Goal: Task Accomplishment & Management: Use online tool/utility

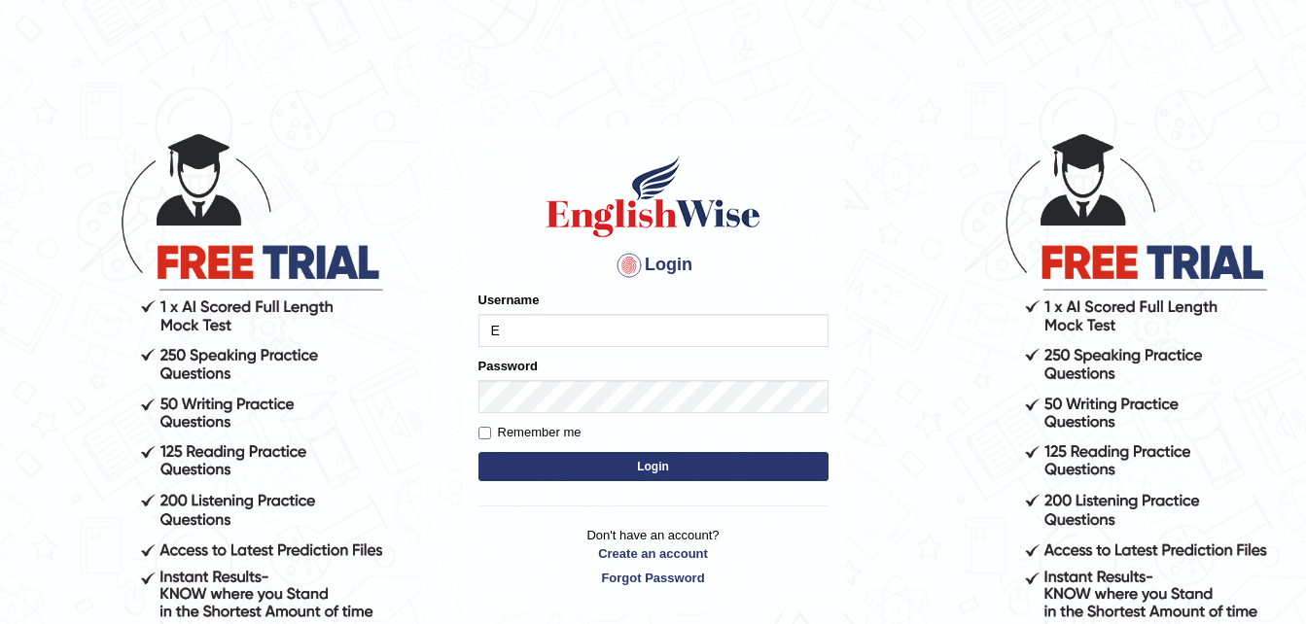
type input "EmilyLorie"
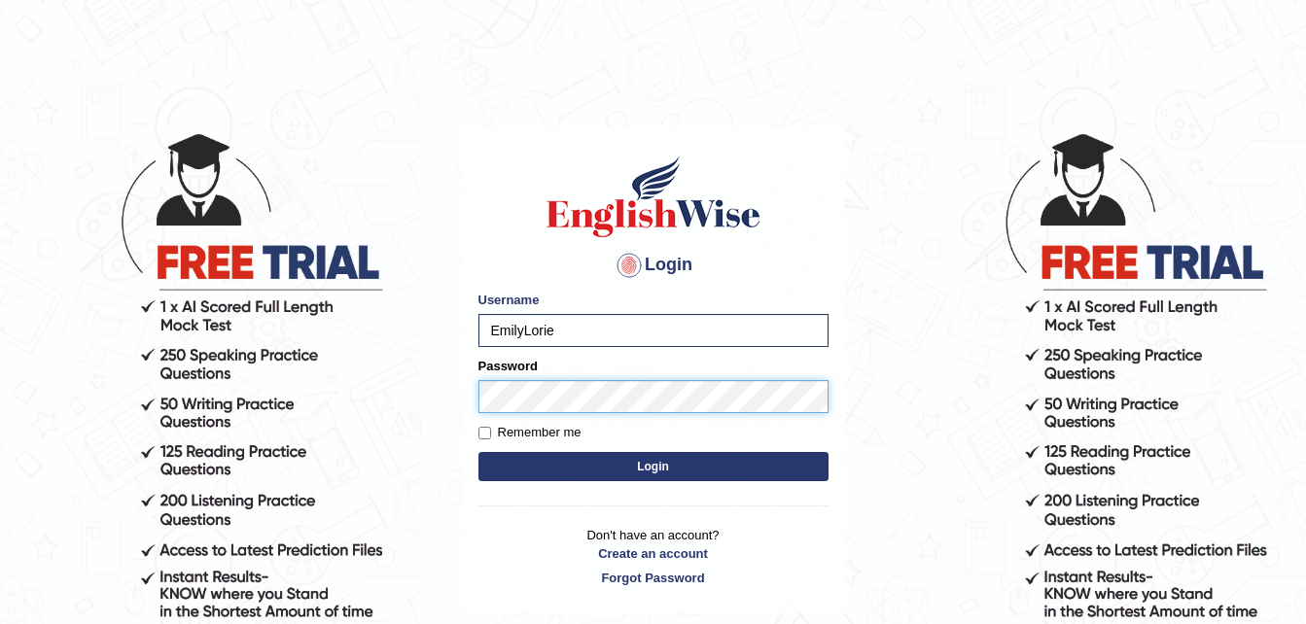
click at [478, 452] on button "Login" at bounding box center [653, 466] width 350 height 29
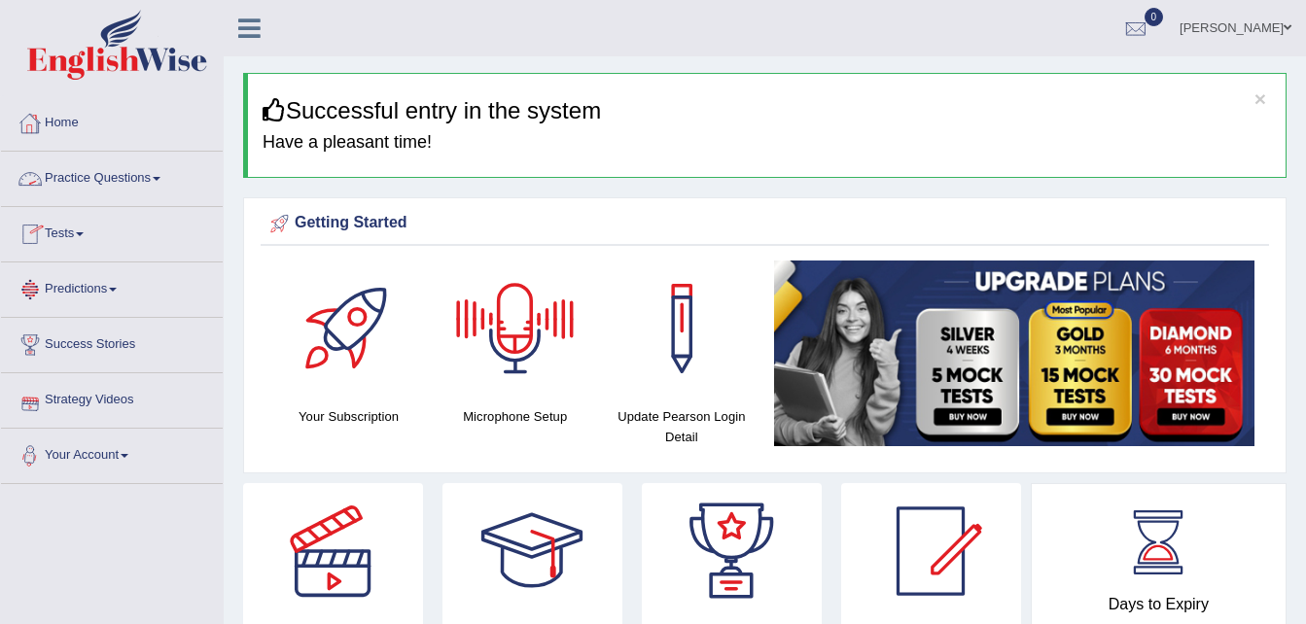
click at [70, 168] on link "Practice Questions" at bounding box center [112, 176] width 222 height 49
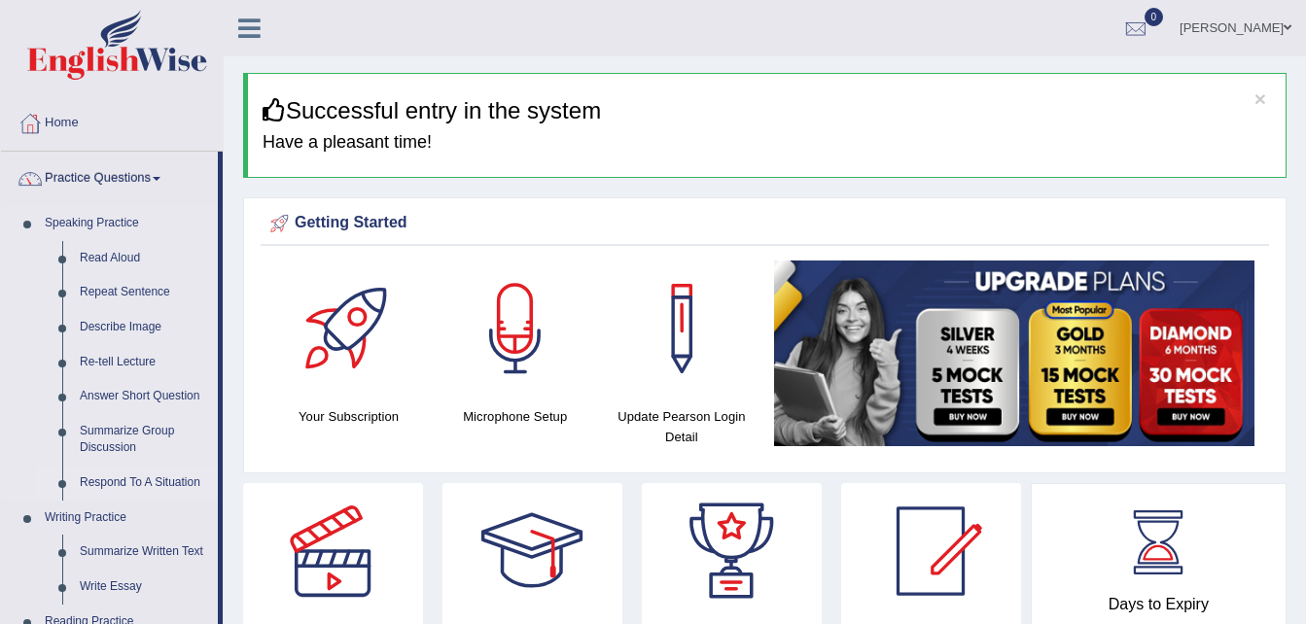
click at [143, 483] on link "Respond To A Situation" at bounding box center [144, 483] width 147 height 35
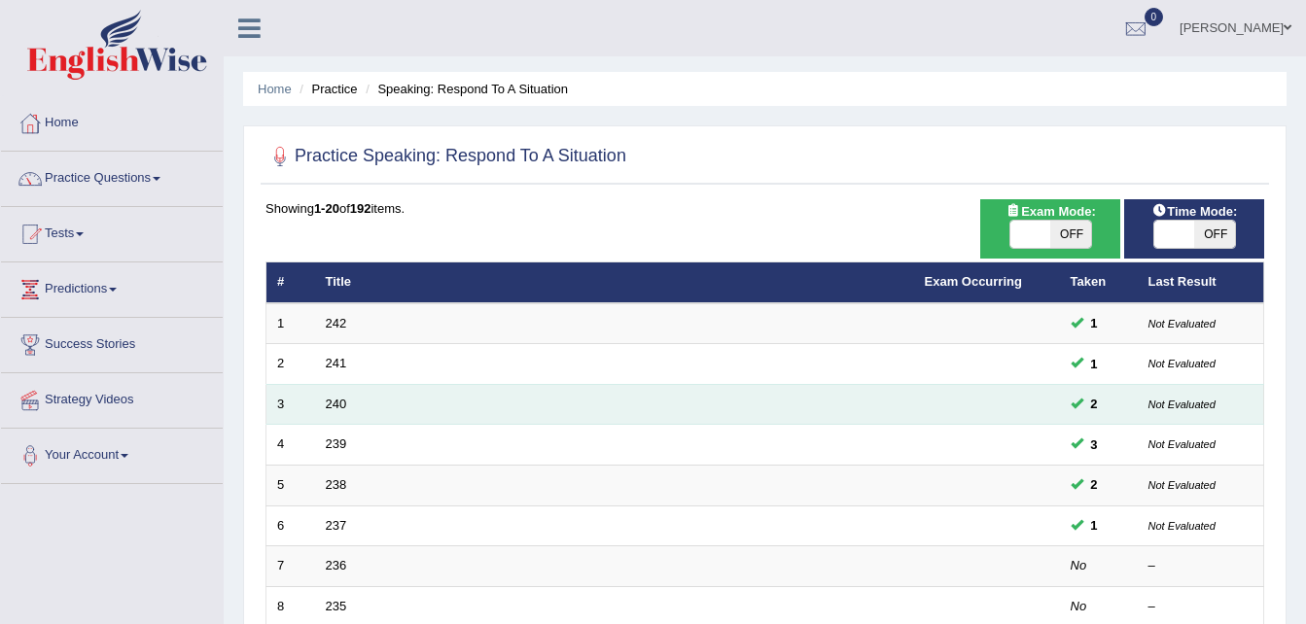
click at [715, 384] on td "240" at bounding box center [614, 404] width 599 height 41
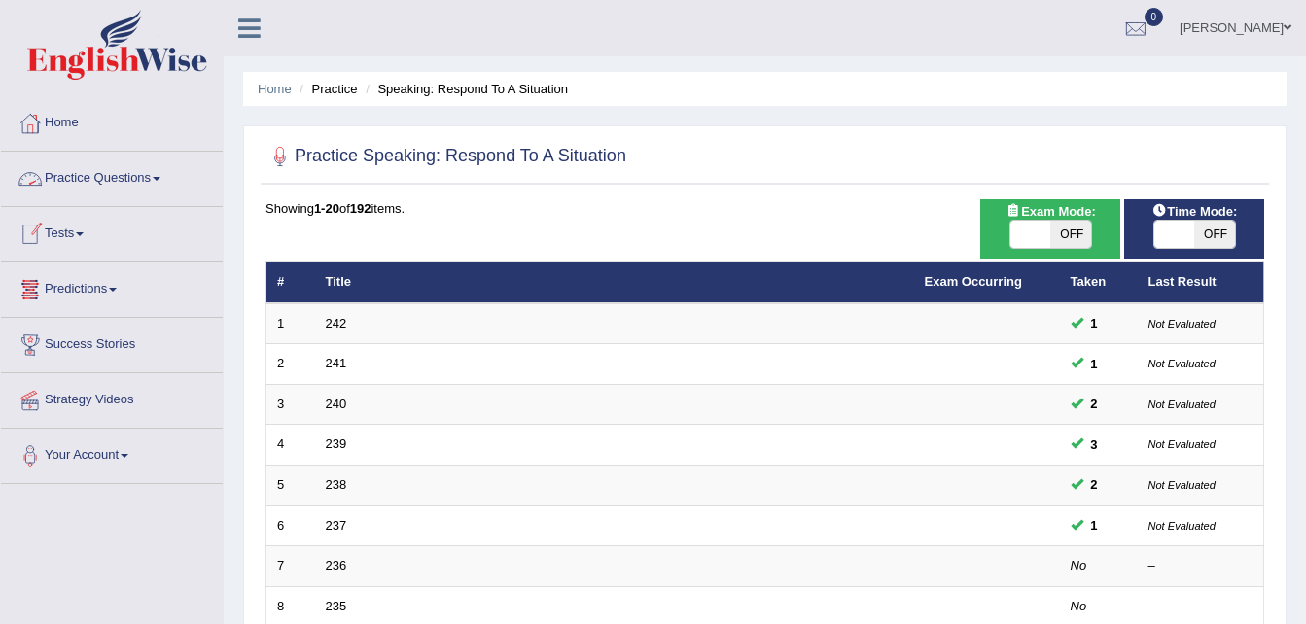
click at [158, 183] on link "Practice Questions" at bounding box center [112, 176] width 222 height 49
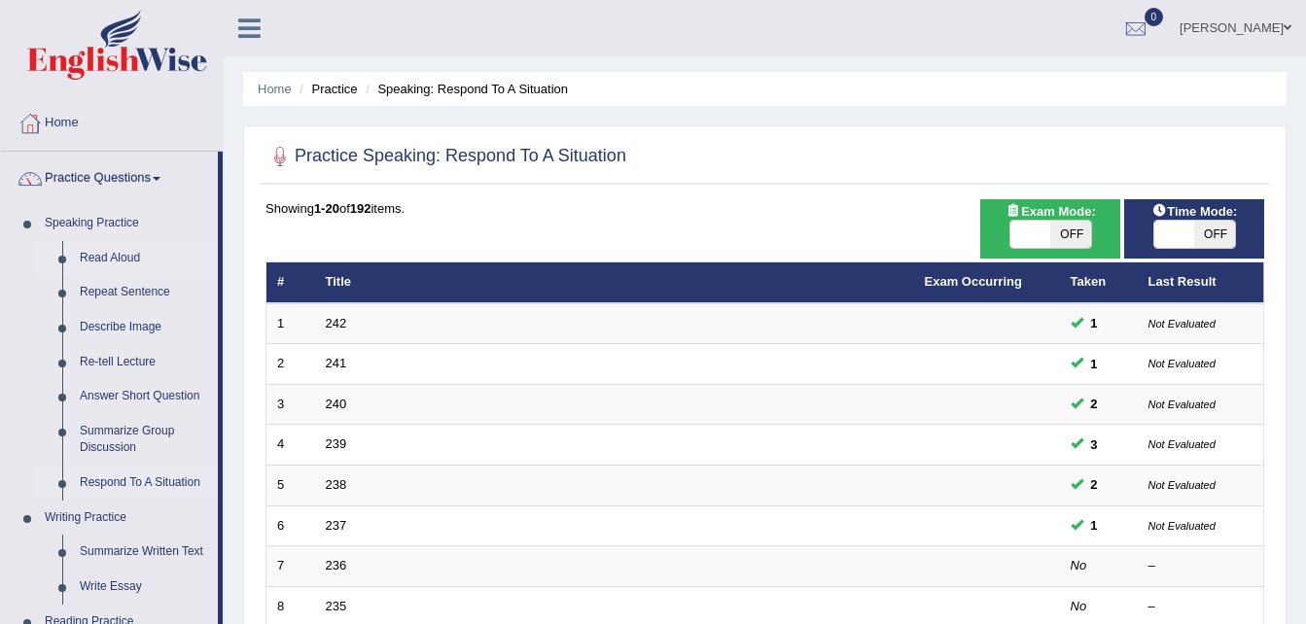
click at [107, 258] on link "Read Aloud" at bounding box center [144, 258] width 147 height 35
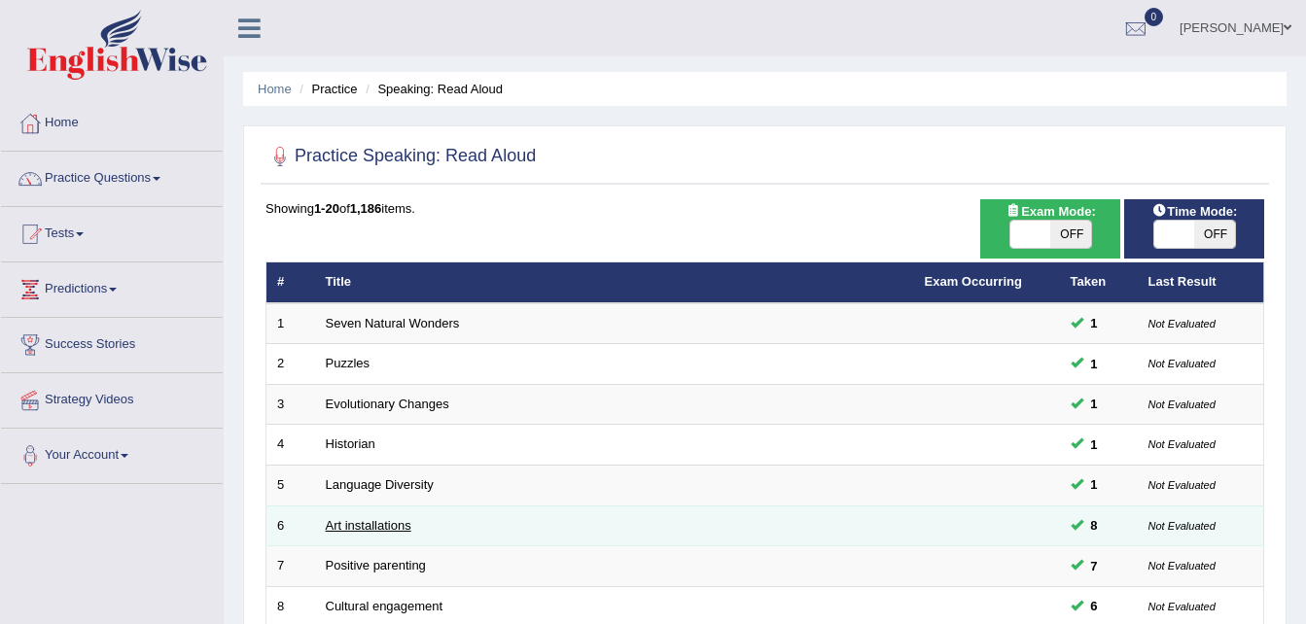
click at [368, 525] on link "Art installations" at bounding box center [369, 525] width 86 height 15
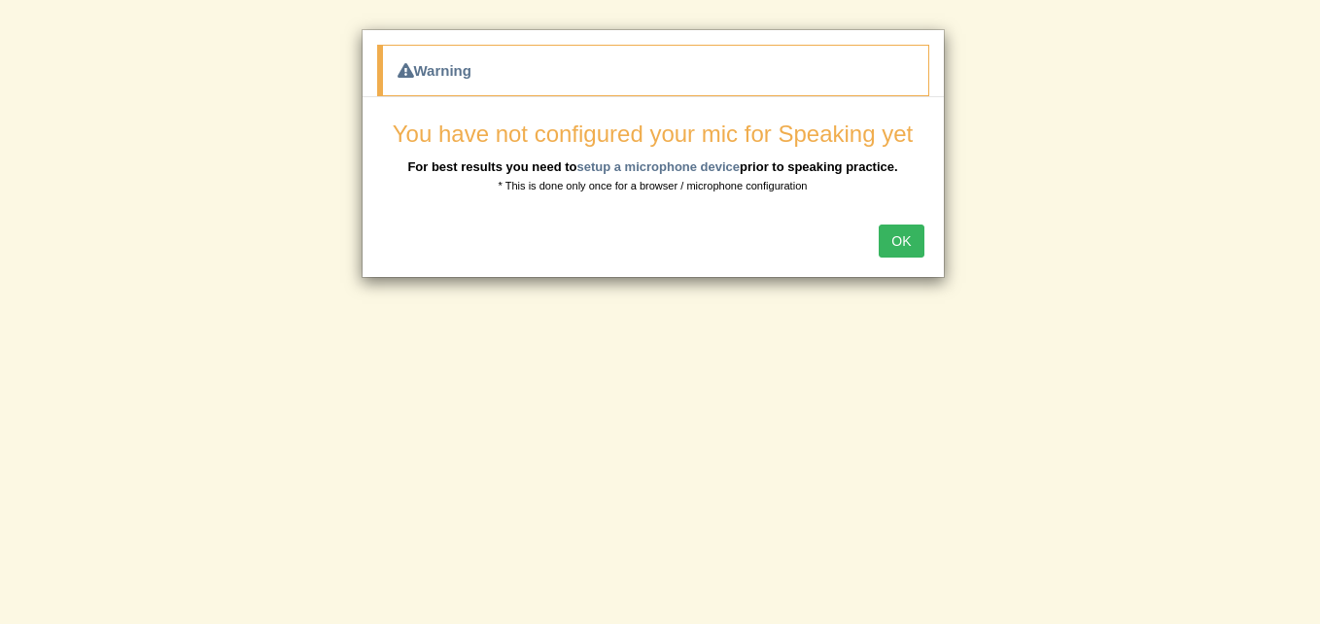
click at [901, 248] on button "OK" at bounding box center [901, 241] width 45 height 33
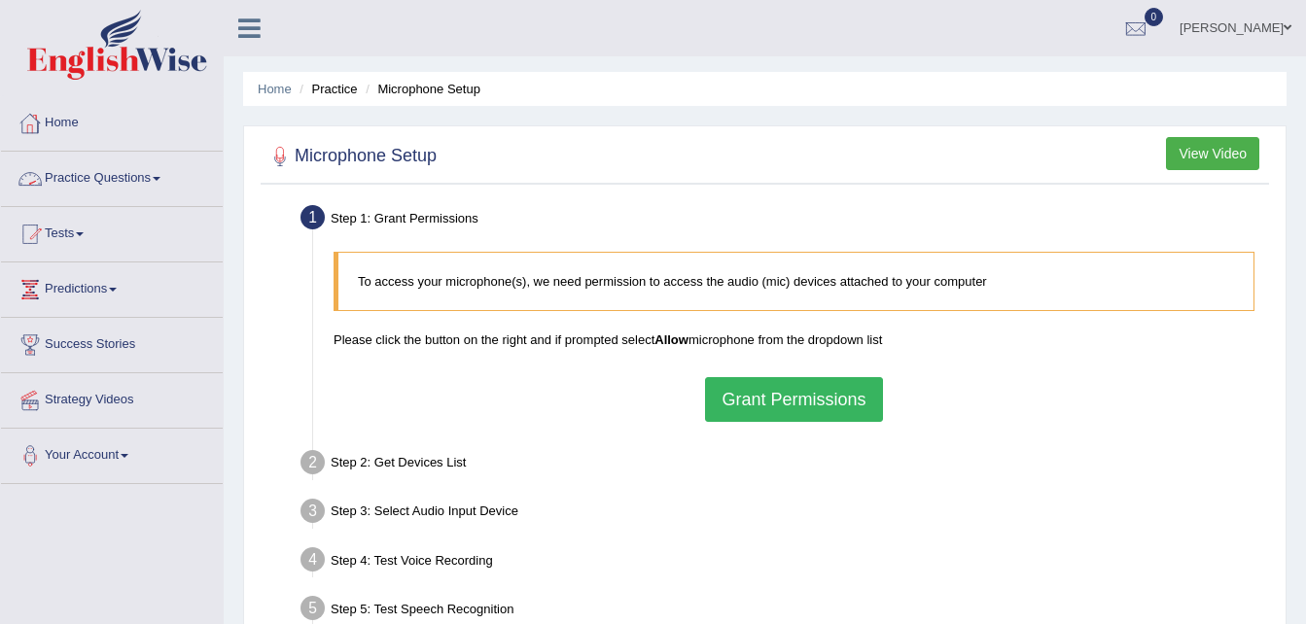
click at [110, 185] on link "Practice Questions" at bounding box center [112, 176] width 222 height 49
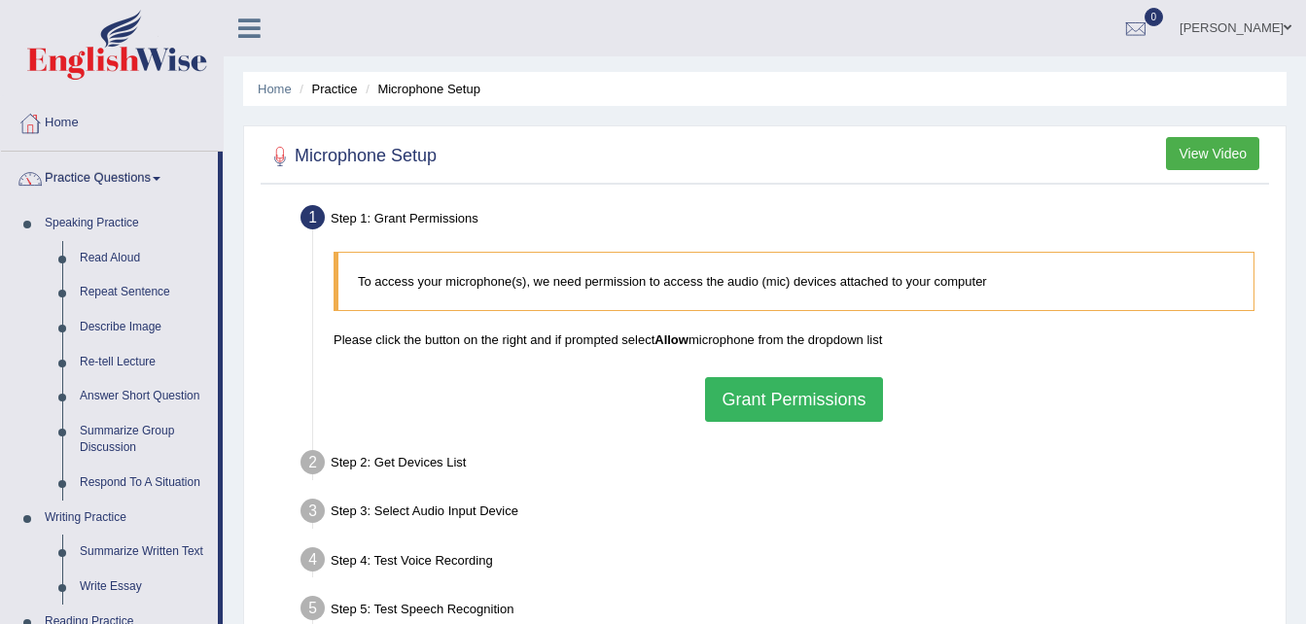
click at [110, 185] on link "Practice Questions" at bounding box center [109, 176] width 217 height 49
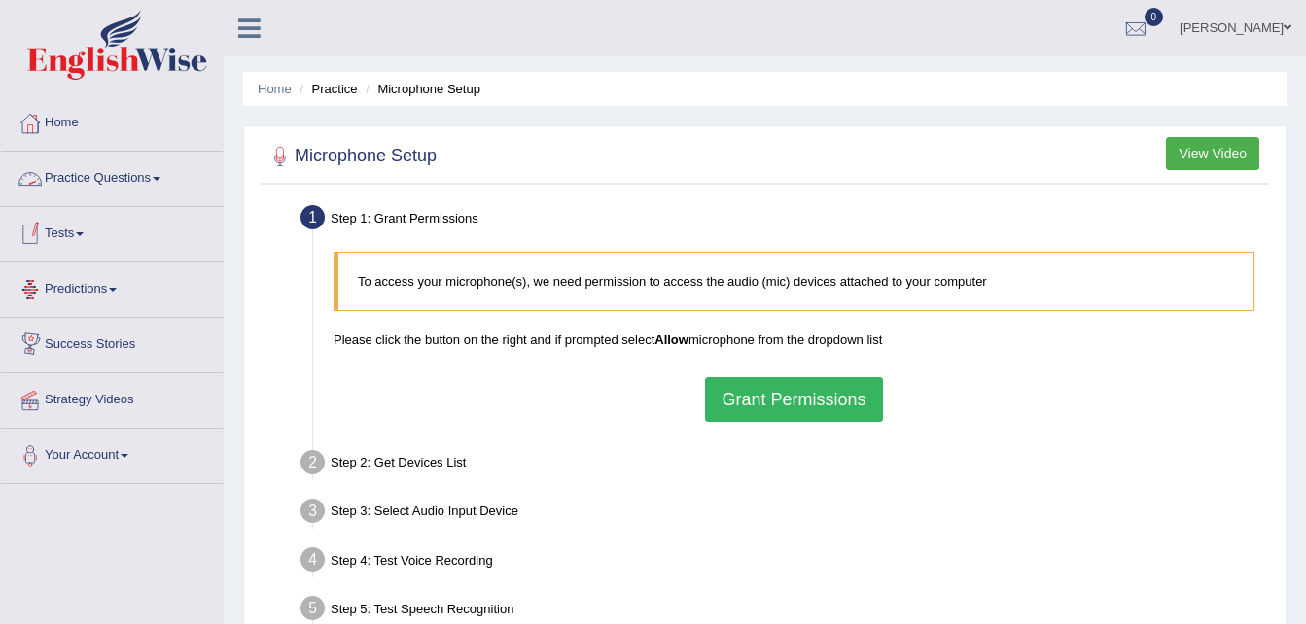
click at [762, 394] on button "Grant Permissions" at bounding box center [793, 399] width 177 height 45
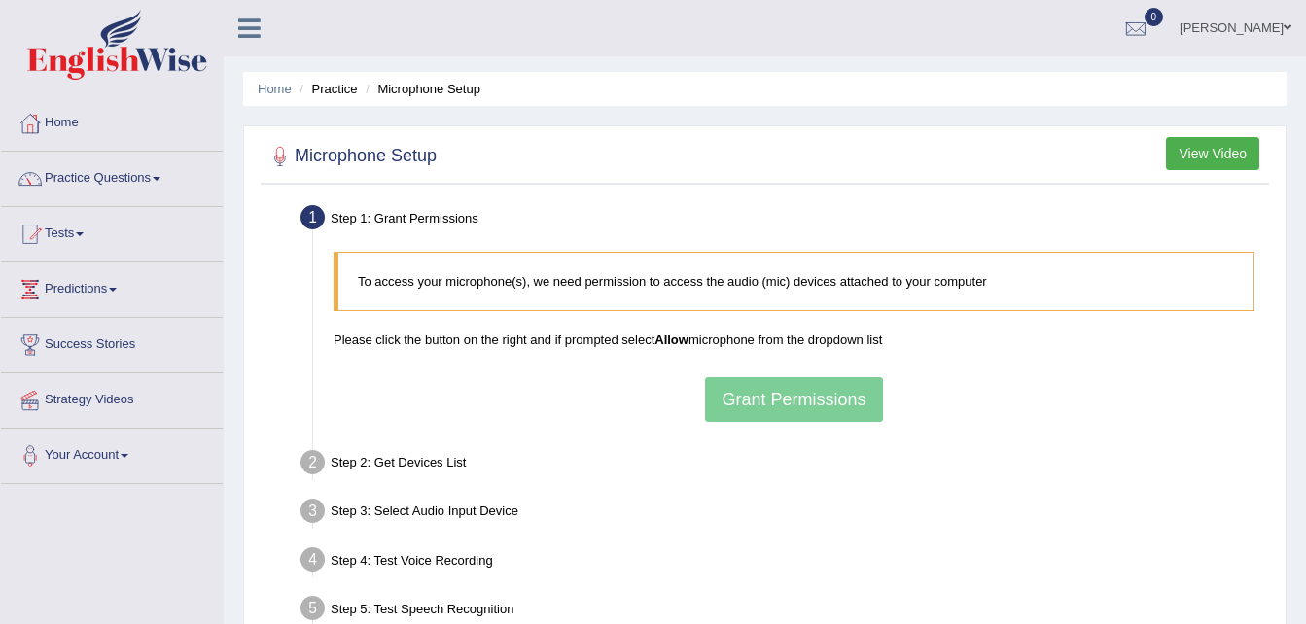
click at [730, 422] on div "To access your microphone(s), we need permission to access the audio (mic) devi…" at bounding box center [794, 337] width 940 height 190
click at [730, 378] on div "To access your microphone(s), we need permission to access the audio (mic) devi…" at bounding box center [794, 337] width 940 height 190
click at [92, 455] on link "Your Account" at bounding box center [112, 453] width 222 height 49
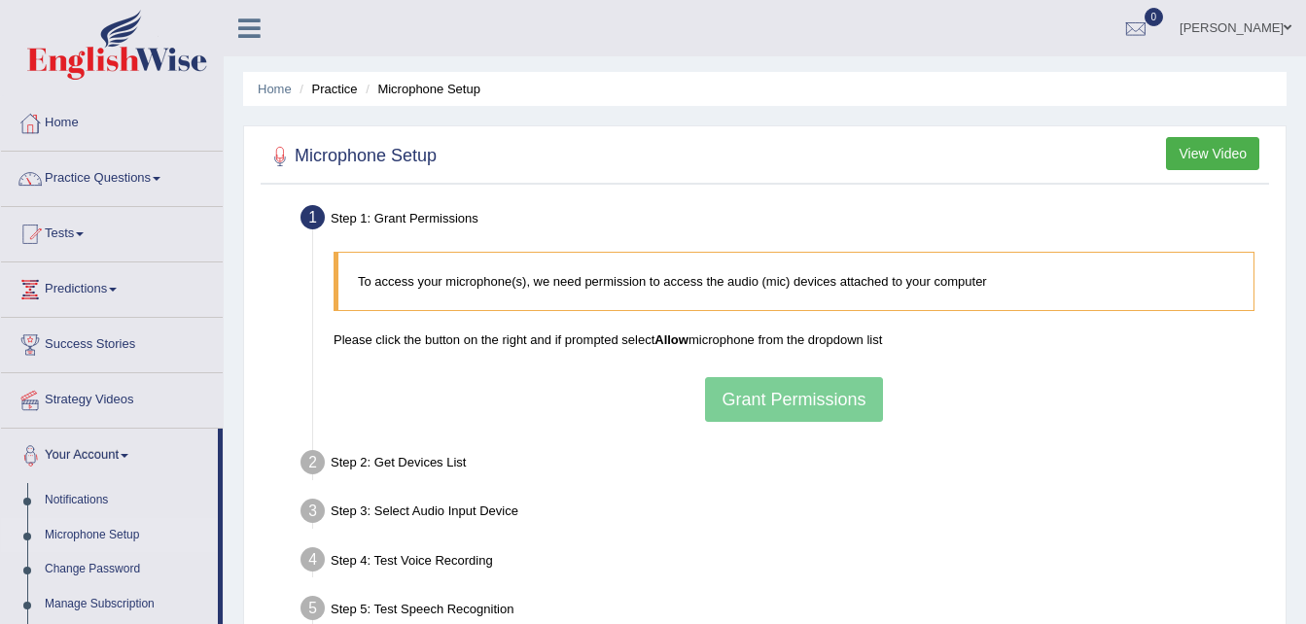
click at [127, 528] on link "Microphone Setup" at bounding box center [127, 535] width 182 height 35
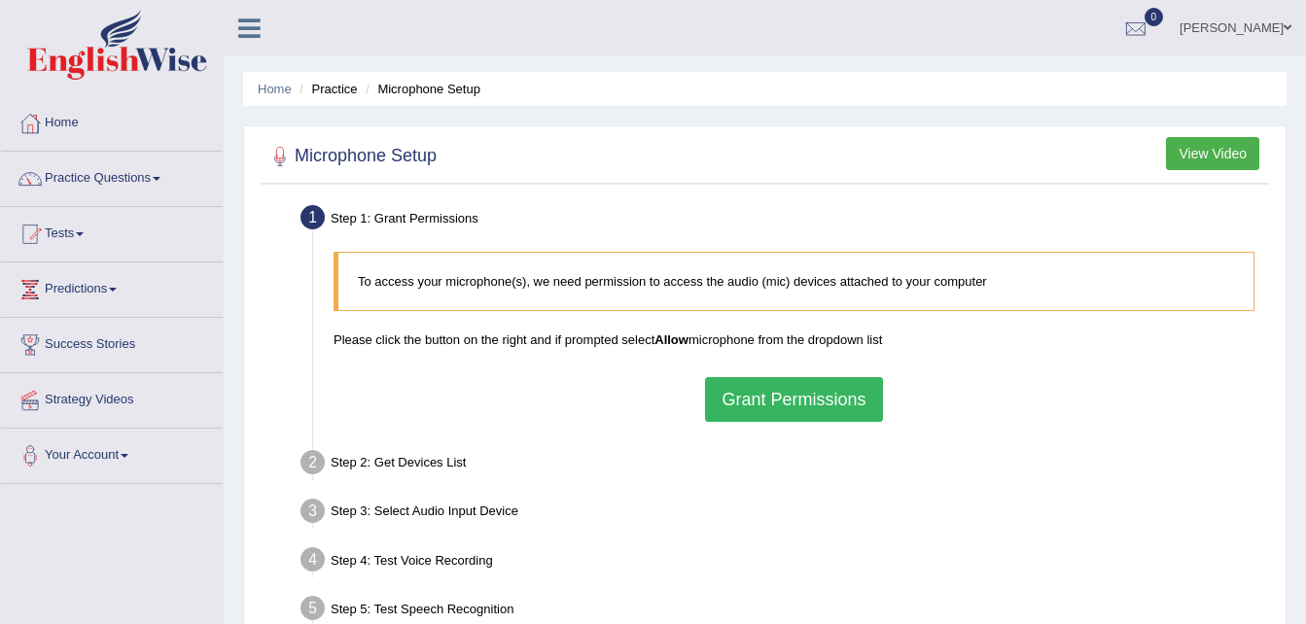
click at [790, 403] on button "Grant Permissions" at bounding box center [793, 399] width 177 height 45
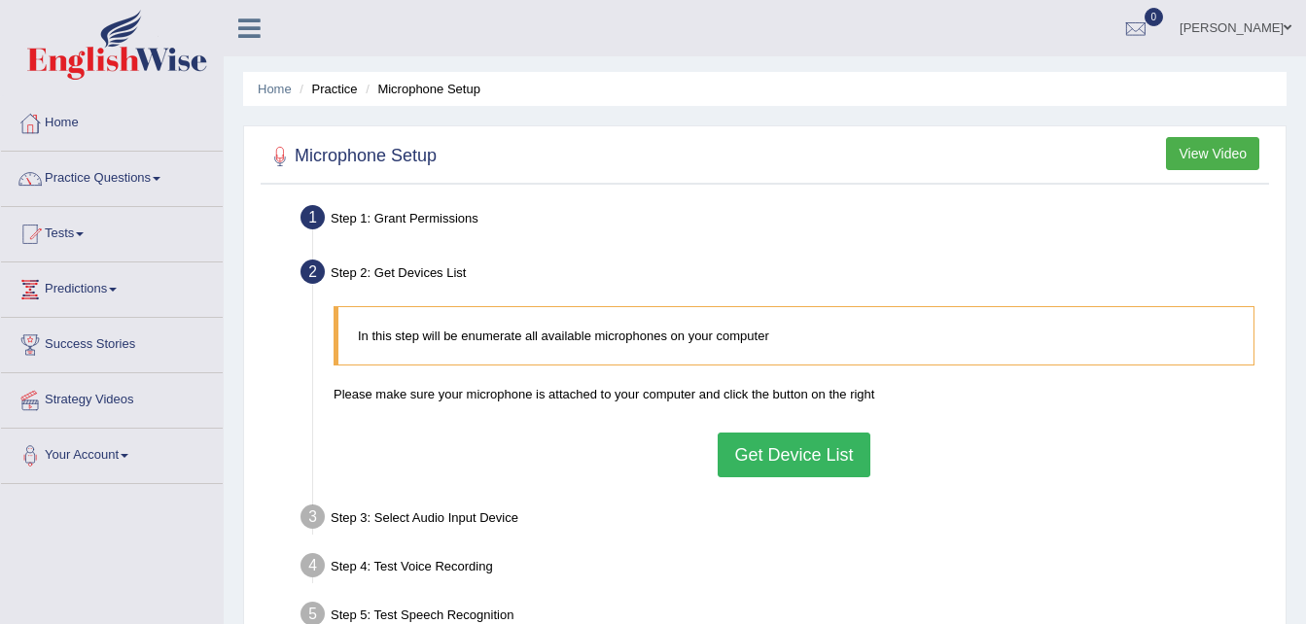
click at [765, 455] on button "Get Device List" at bounding box center [793, 455] width 152 height 45
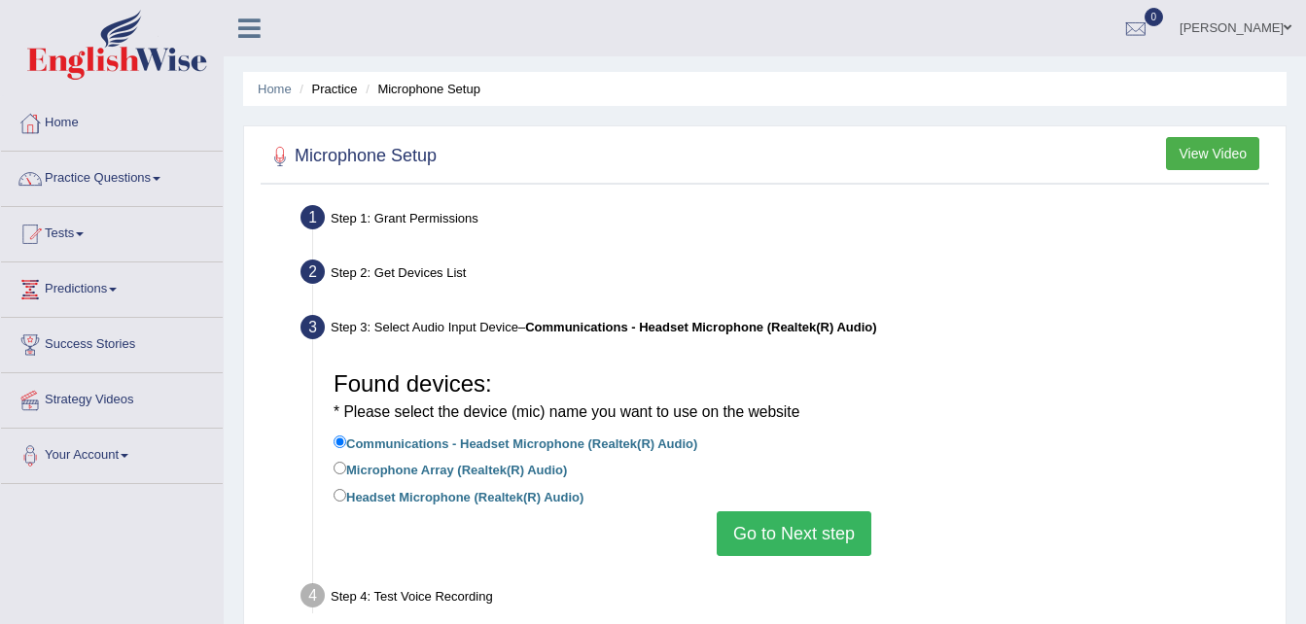
click at [436, 499] on label "Headset Microphone (Realtek(R) Audio)" at bounding box center [458, 495] width 250 height 21
click at [346, 499] on input "Headset Microphone (Realtek(R) Audio)" at bounding box center [339, 495] width 13 height 13
radio input "true"
click at [734, 525] on button "Go to Next step" at bounding box center [793, 533] width 155 height 45
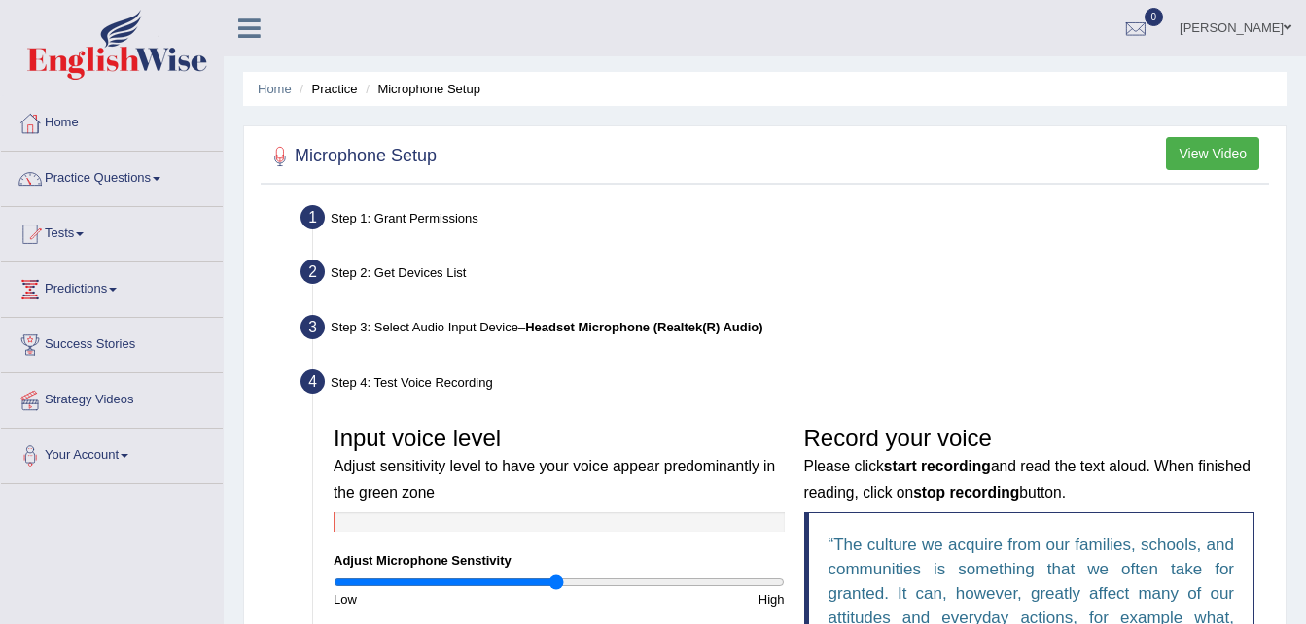
scroll to position [418, 0]
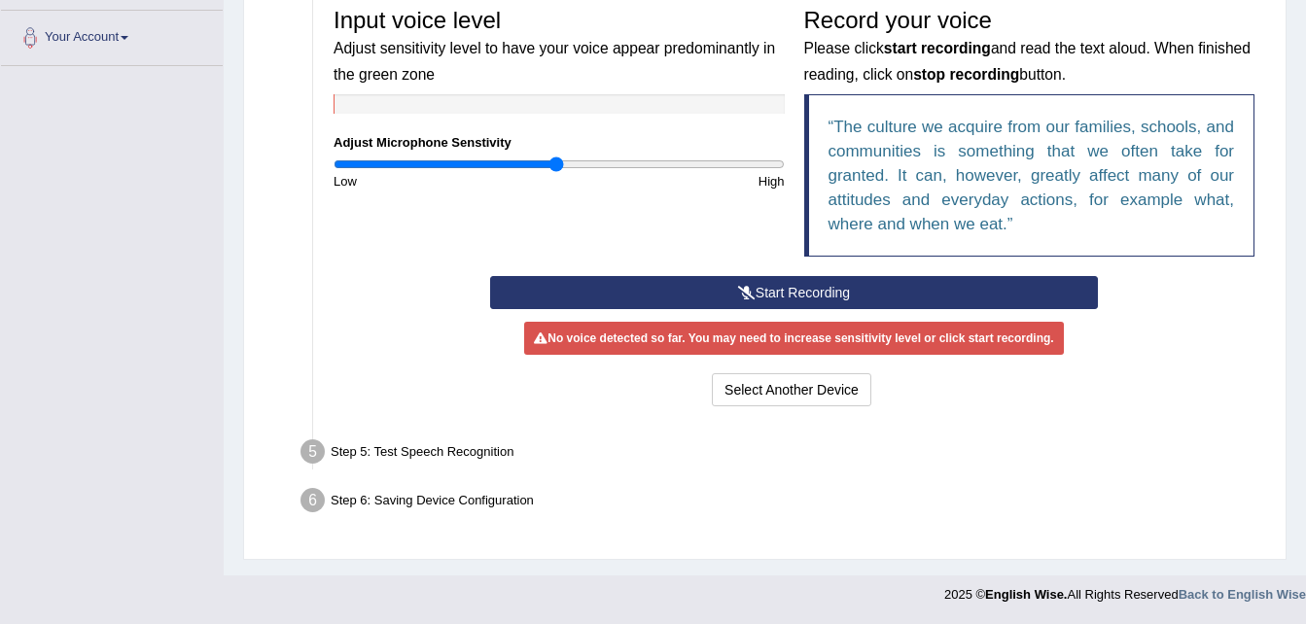
click at [824, 291] on button "Start Recording" at bounding box center [794, 292] width 608 height 33
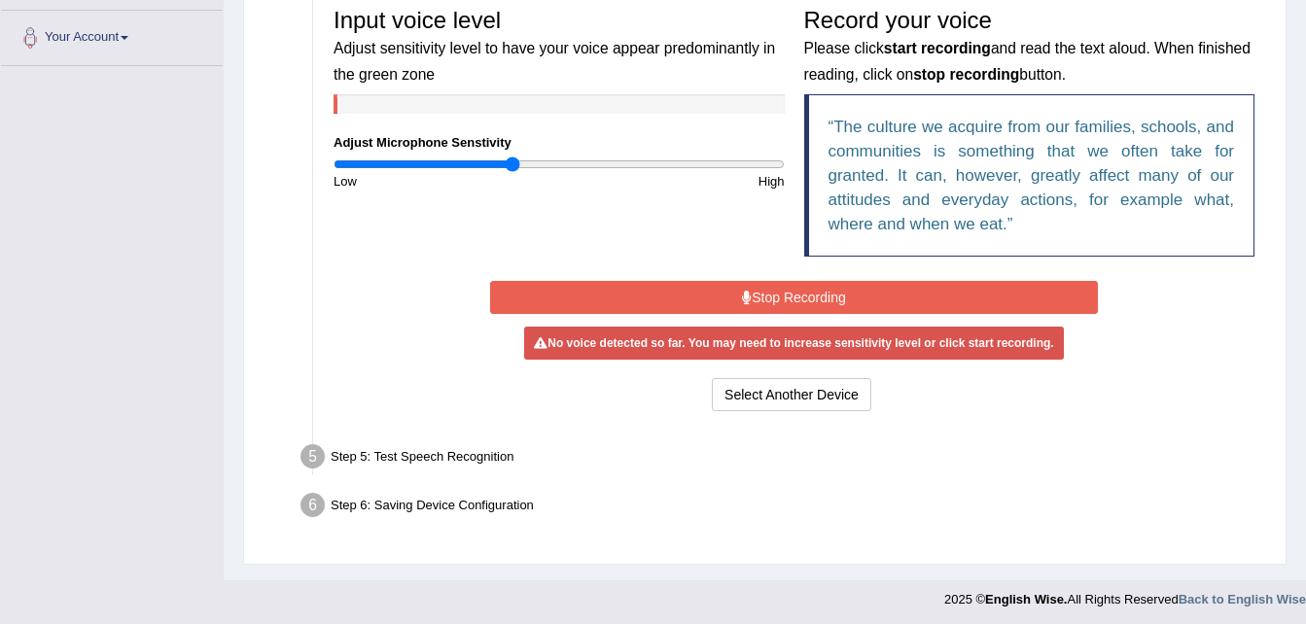
click at [512, 162] on input "range" at bounding box center [558, 165] width 451 height 16
click at [807, 288] on button "Stop Recording" at bounding box center [794, 297] width 608 height 33
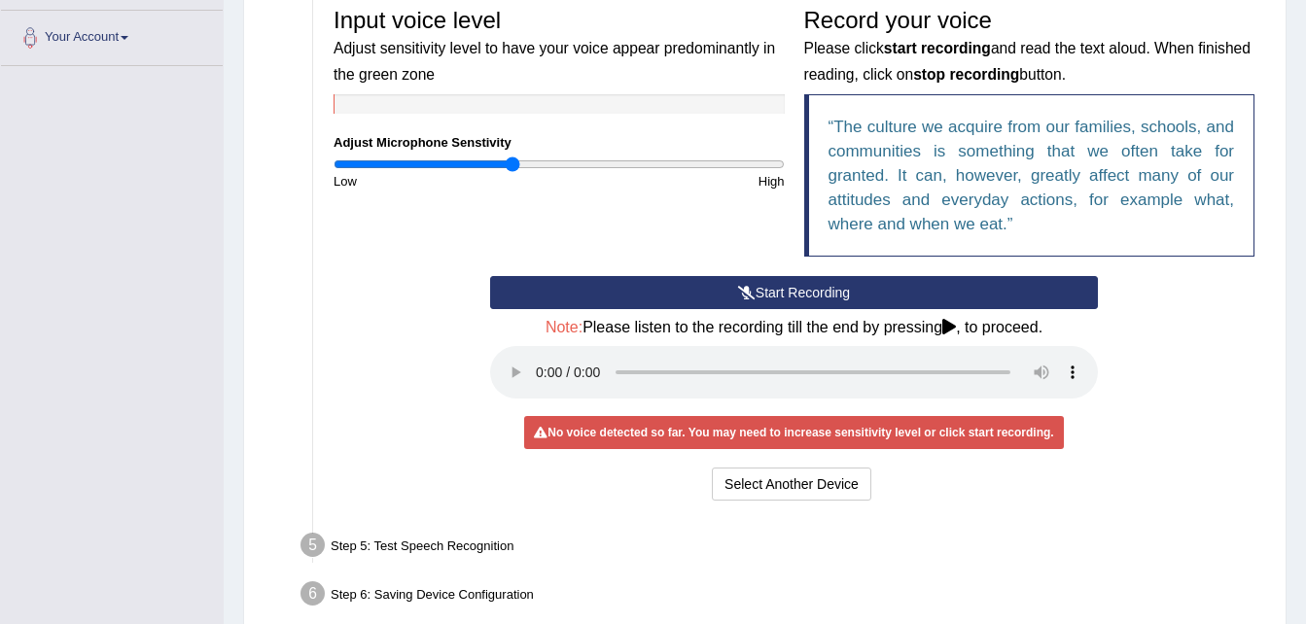
click at [774, 295] on button "Start Recording" at bounding box center [794, 292] width 608 height 33
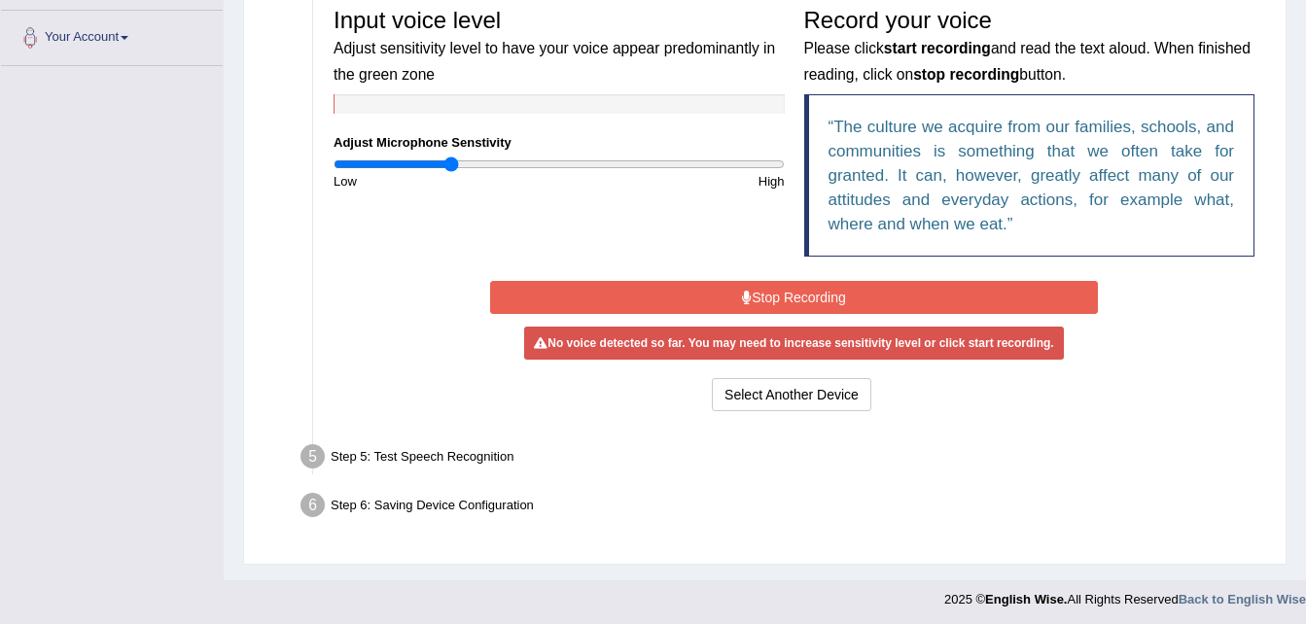
click at [451, 162] on input "range" at bounding box center [558, 165] width 451 height 16
click at [808, 297] on button "Stop Recording" at bounding box center [794, 297] width 608 height 33
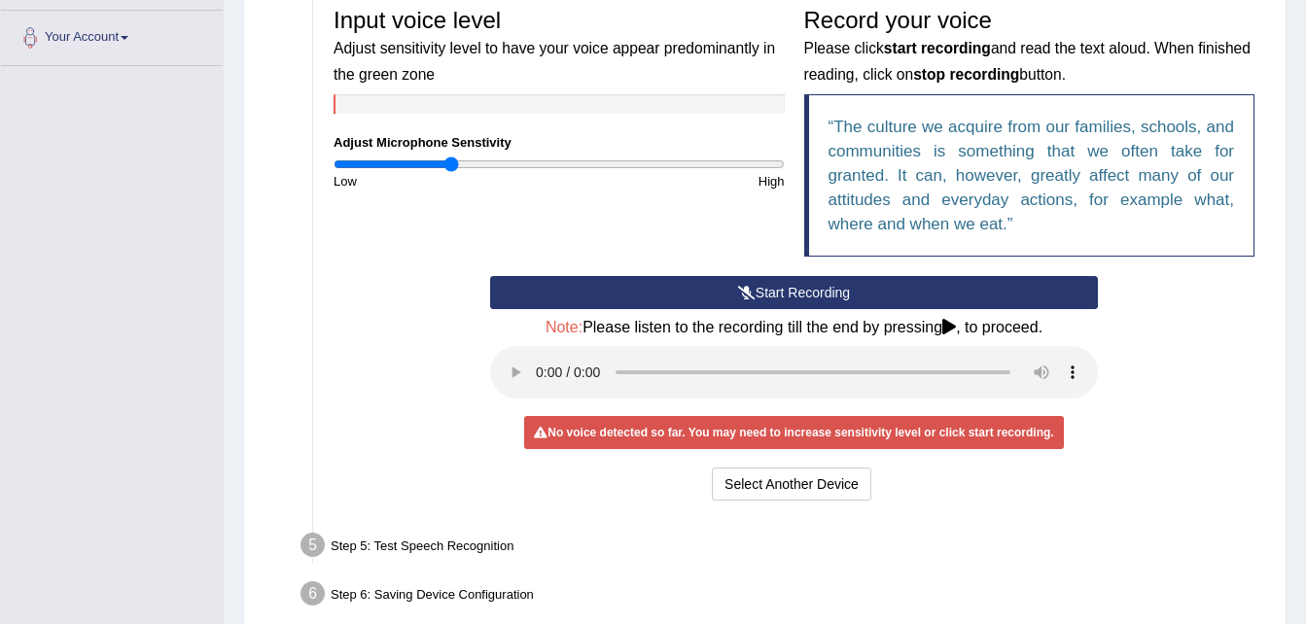
click at [763, 297] on button "Start Recording" at bounding box center [794, 292] width 608 height 33
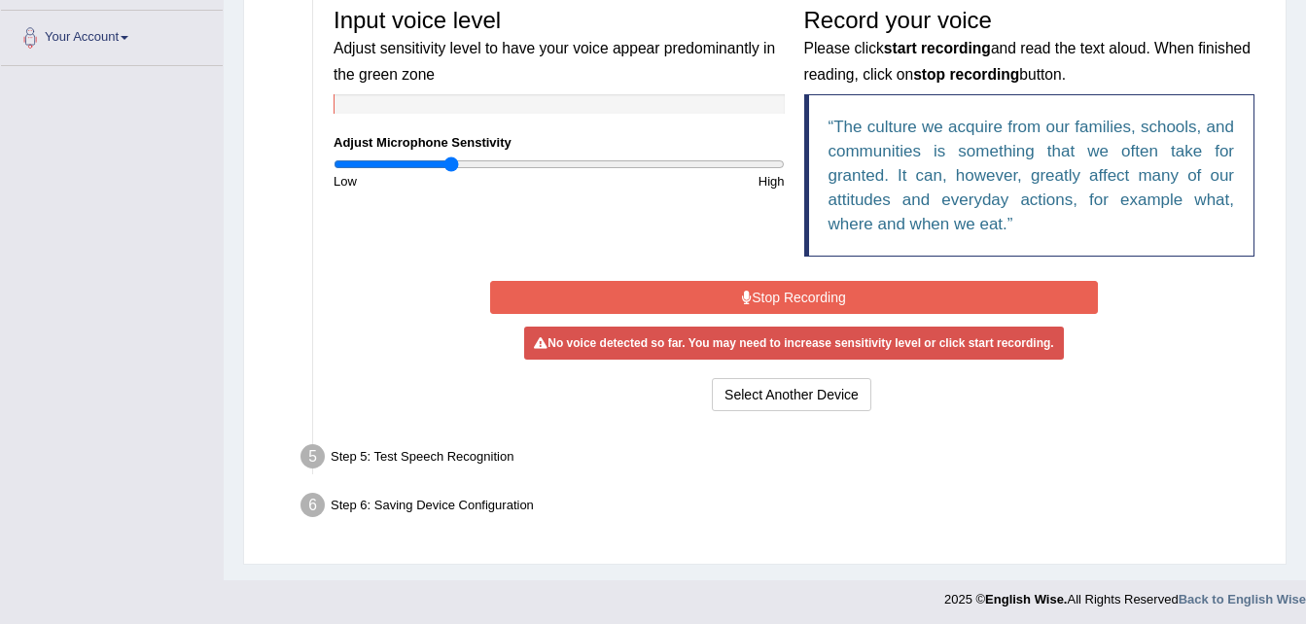
click at [789, 293] on button "Stop Recording" at bounding box center [794, 297] width 608 height 33
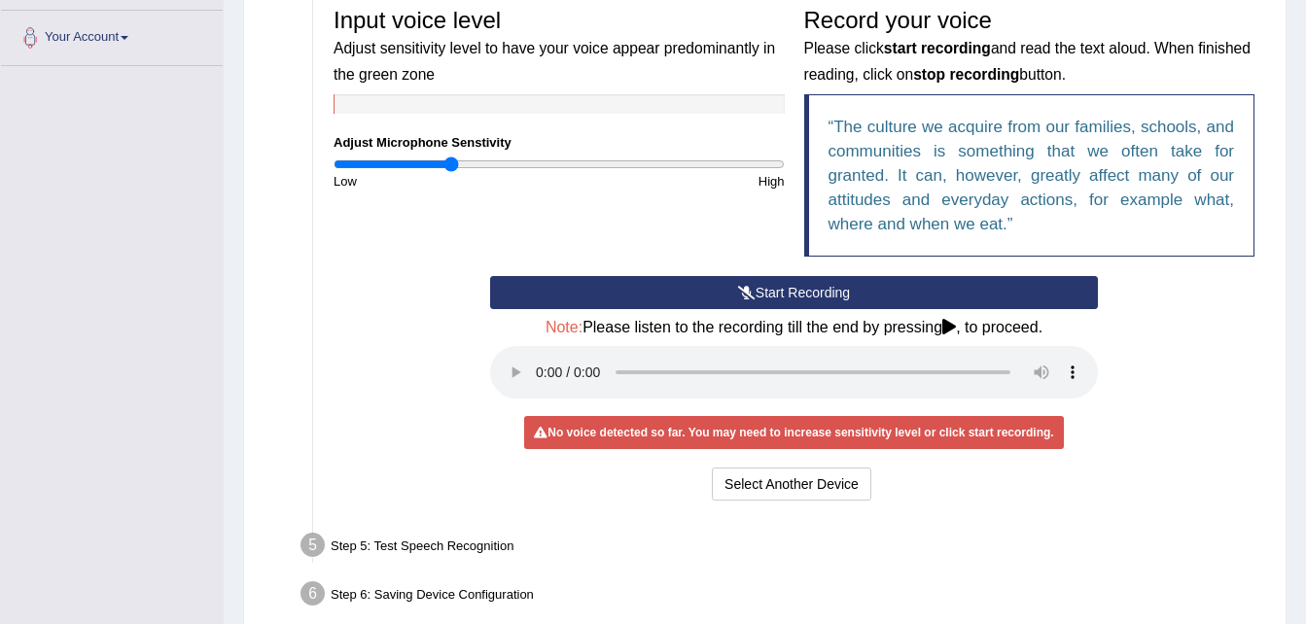
click at [789, 293] on button "Start Recording" at bounding box center [794, 292] width 608 height 33
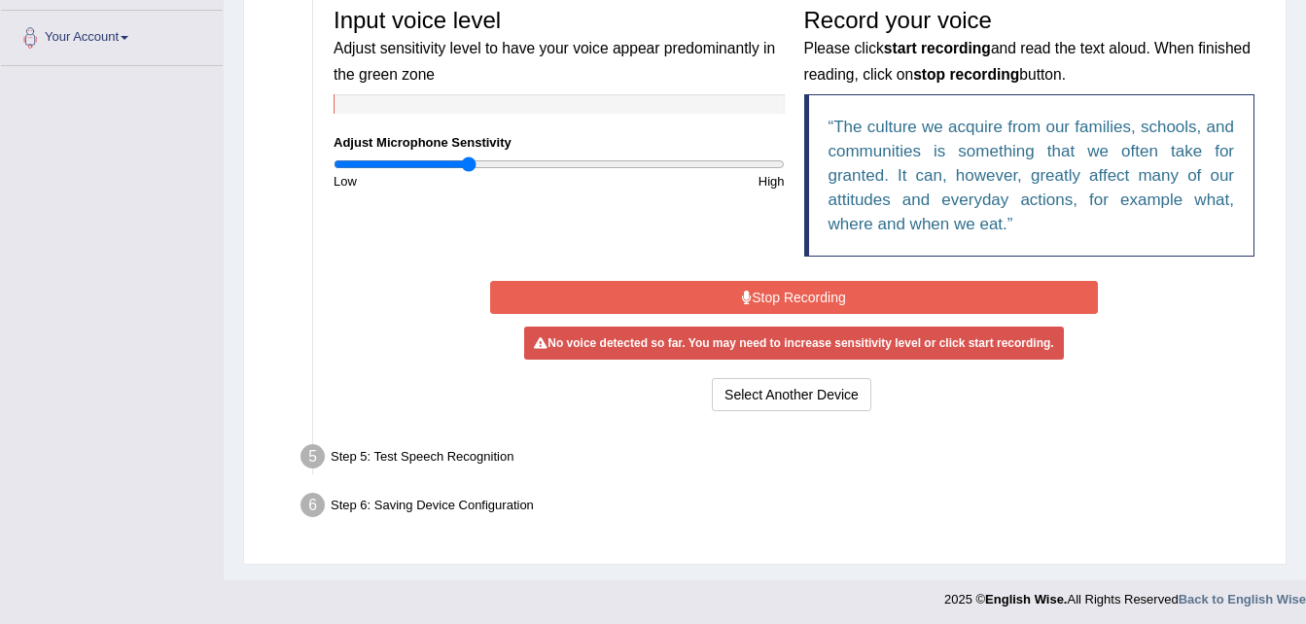
click at [467, 162] on input "range" at bounding box center [558, 165] width 451 height 16
click at [754, 299] on button "Stop Recording" at bounding box center [794, 297] width 608 height 33
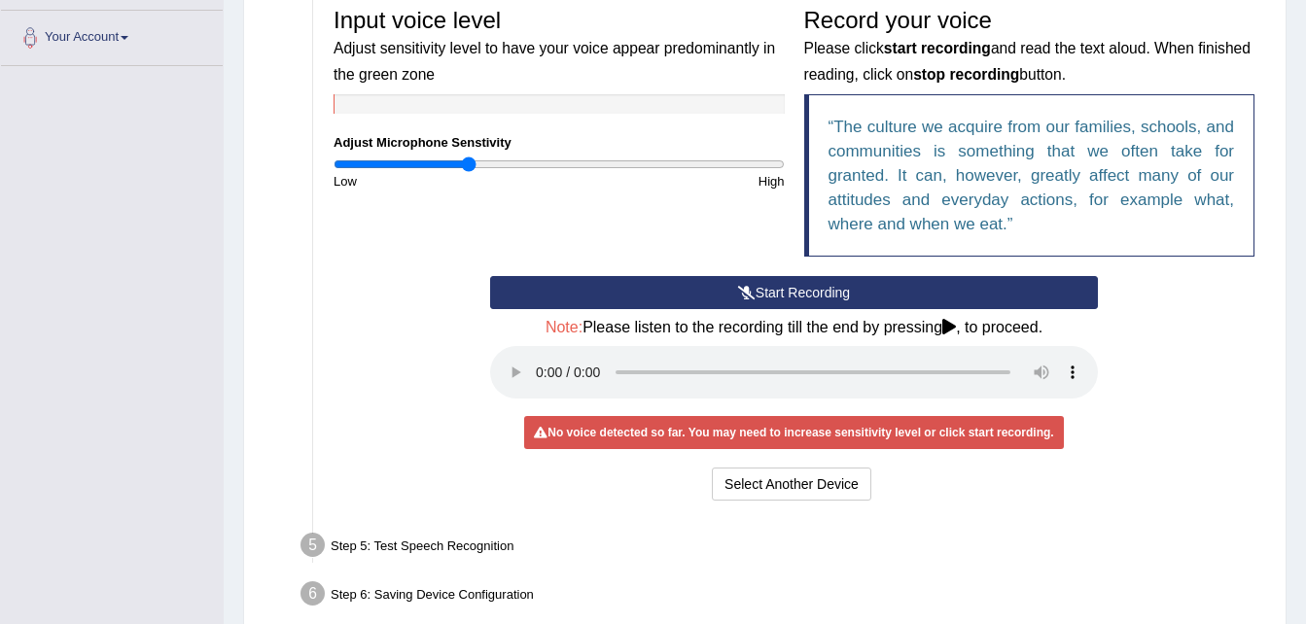
click at [754, 299] on button "Start Recording" at bounding box center [794, 292] width 608 height 33
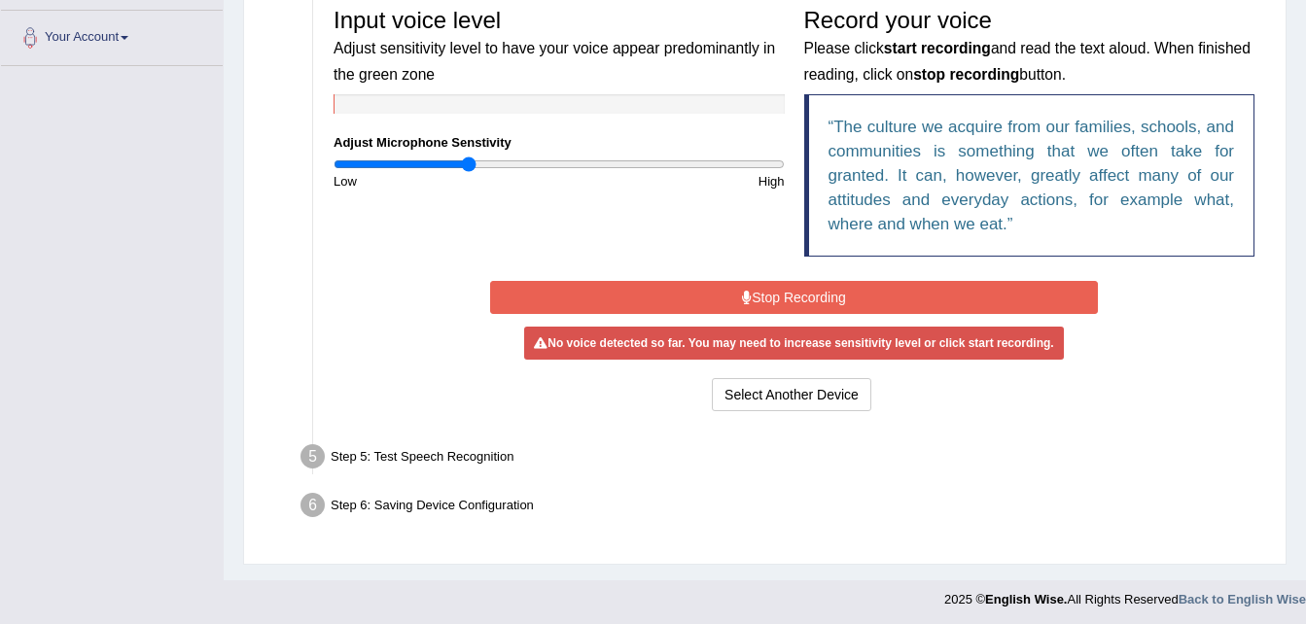
click at [754, 299] on button "Stop Recording" at bounding box center [794, 297] width 608 height 33
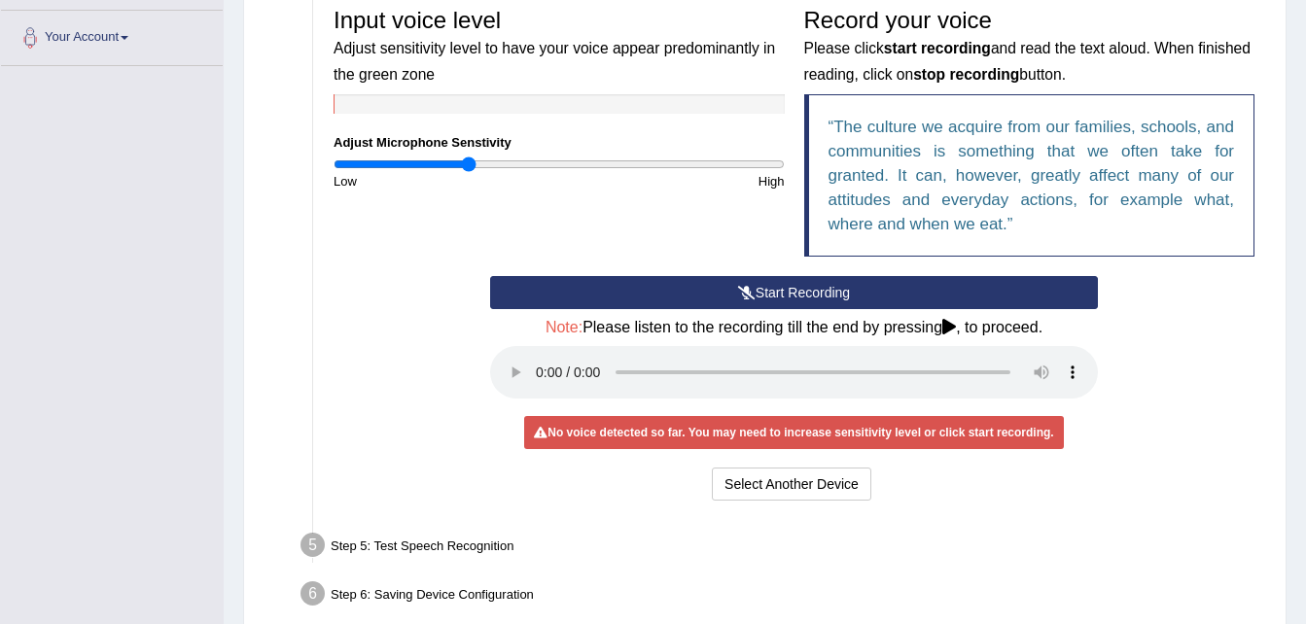
click at [754, 299] on button "Start Recording" at bounding box center [794, 292] width 608 height 33
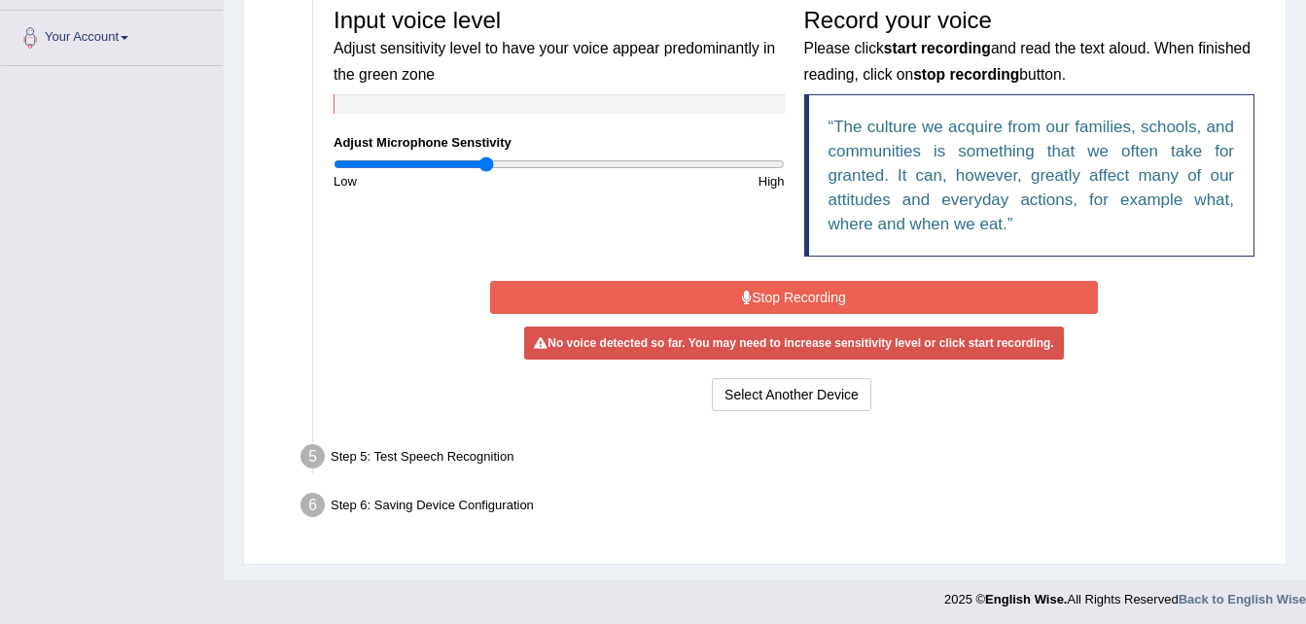
click at [488, 166] on input "range" at bounding box center [558, 165] width 451 height 16
click at [794, 302] on button "Stop Recording" at bounding box center [794, 297] width 608 height 33
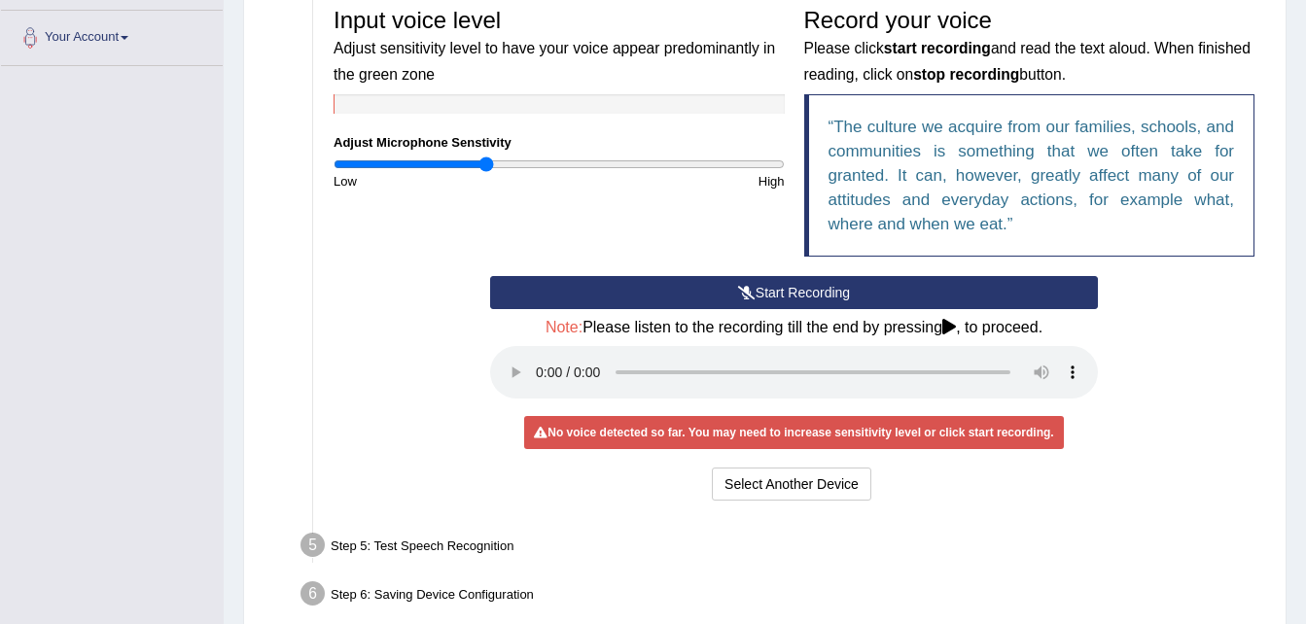
click at [794, 302] on button "Start Recording" at bounding box center [794, 292] width 608 height 33
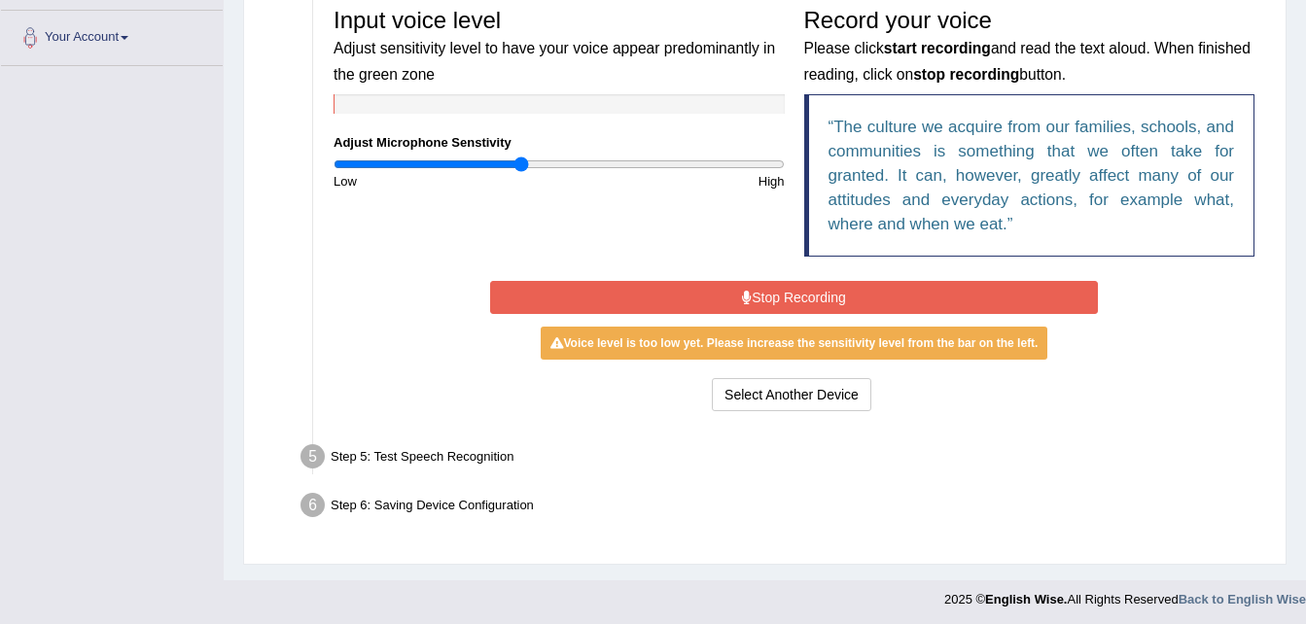
type input "0.84"
click at [520, 159] on input "range" at bounding box center [558, 165] width 451 height 16
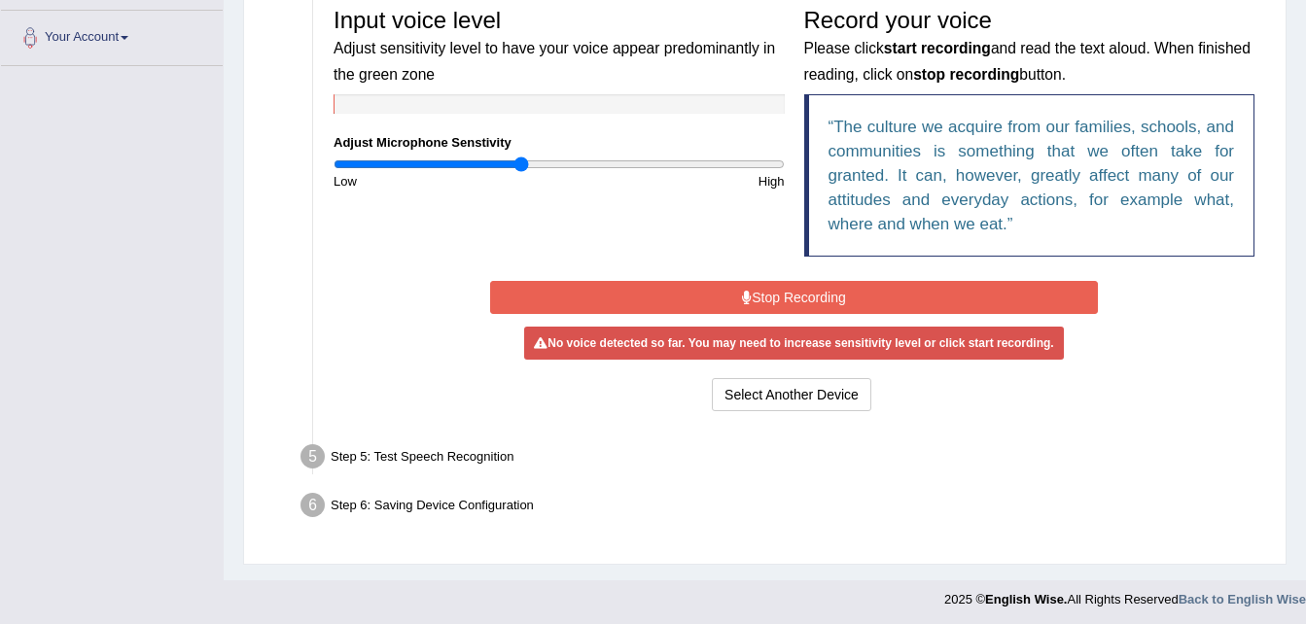
click at [788, 288] on button "Stop Recording" at bounding box center [794, 297] width 608 height 33
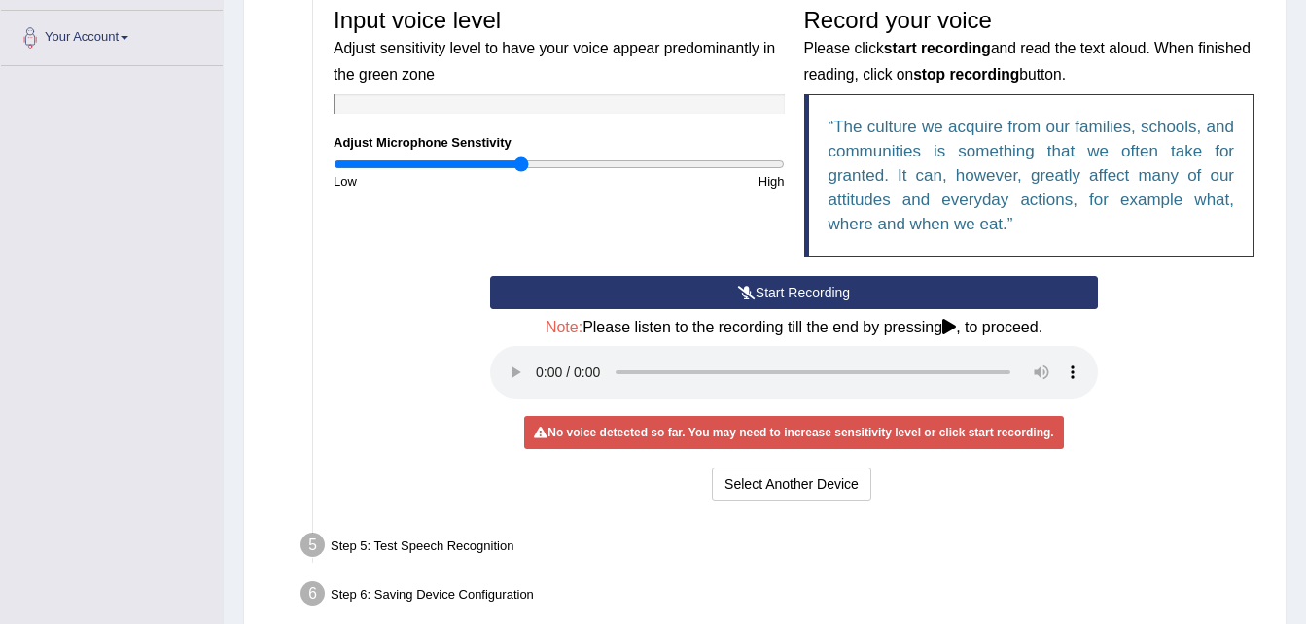
click at [788, 288] on button "Start Recording" at bounding box center [794, 292] width 608 height 33
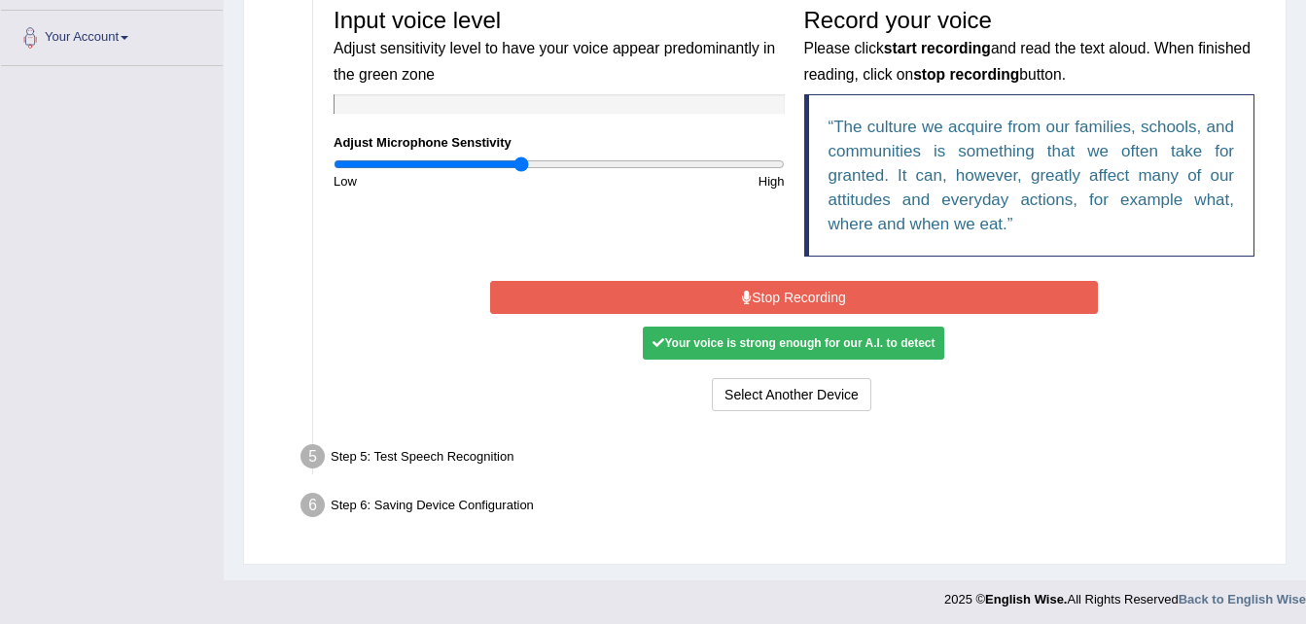
click at [786, 296] on button "Stop Recording" at bounding box center [794, 297] width 608 height 33
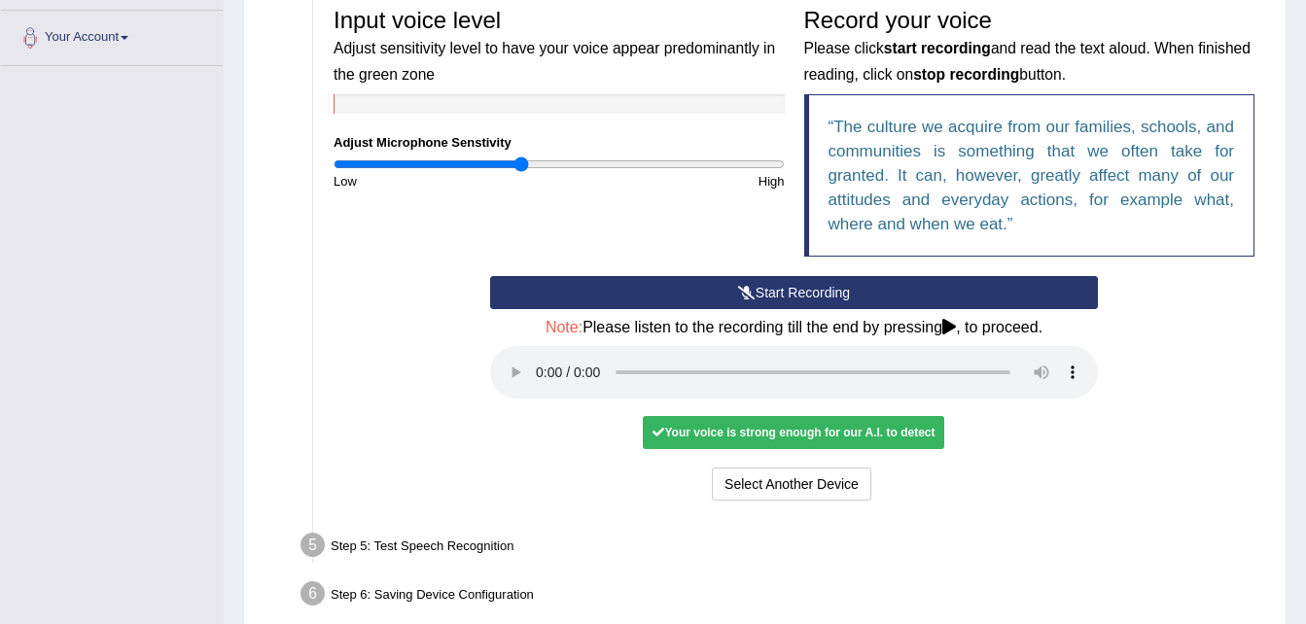
click at [786, 296] on button "Start Recording" at bounding box center [794, 292] width 608 height 33
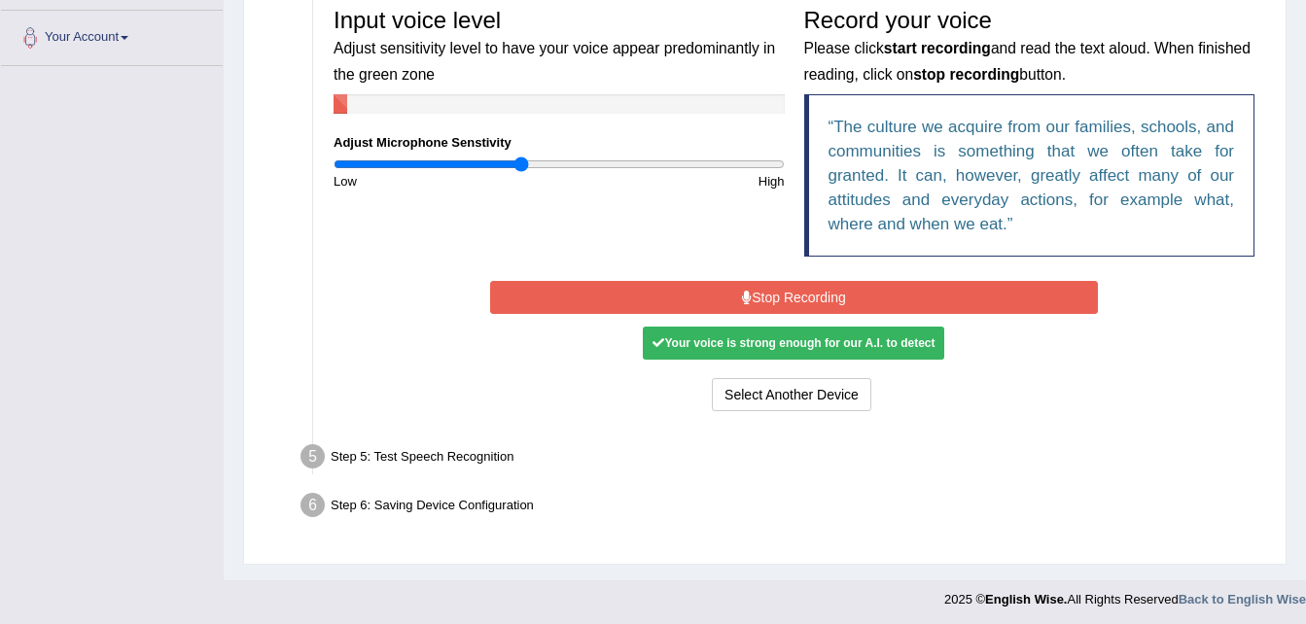
click at [786, 296] on button "Stop Recording" at bounding box center [794, 297] width 608 height 33
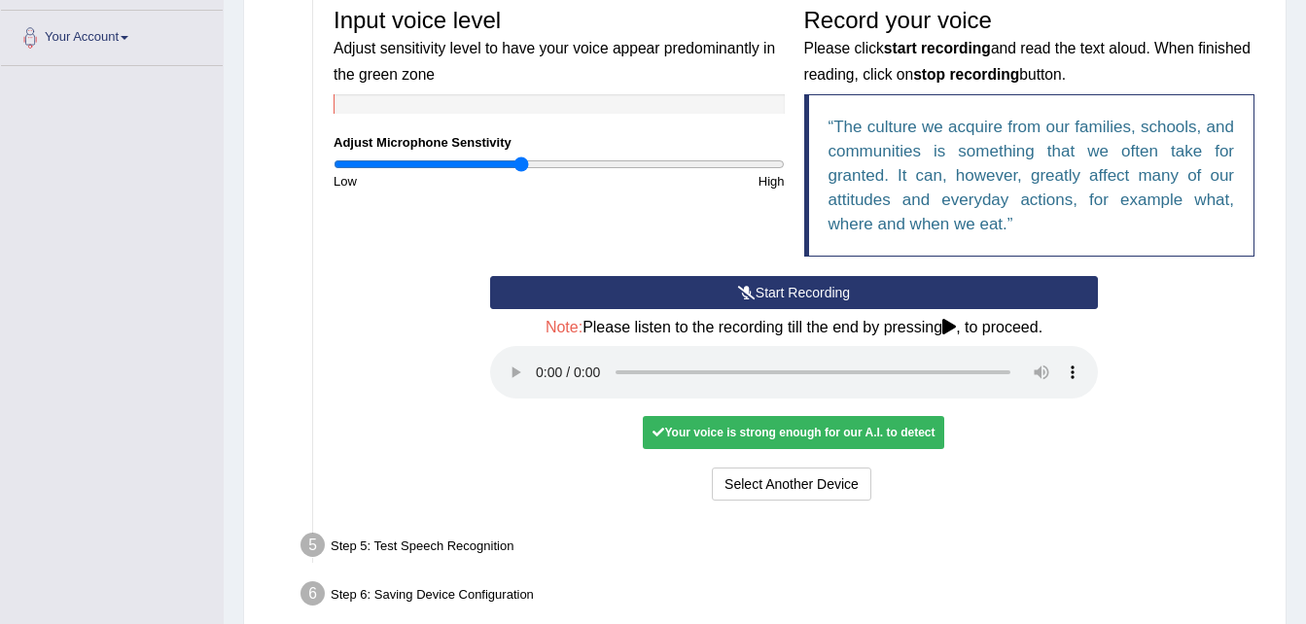
click at [786, 296] on button "Start Recording" at bounding box center [794, 292] width 608 height 33
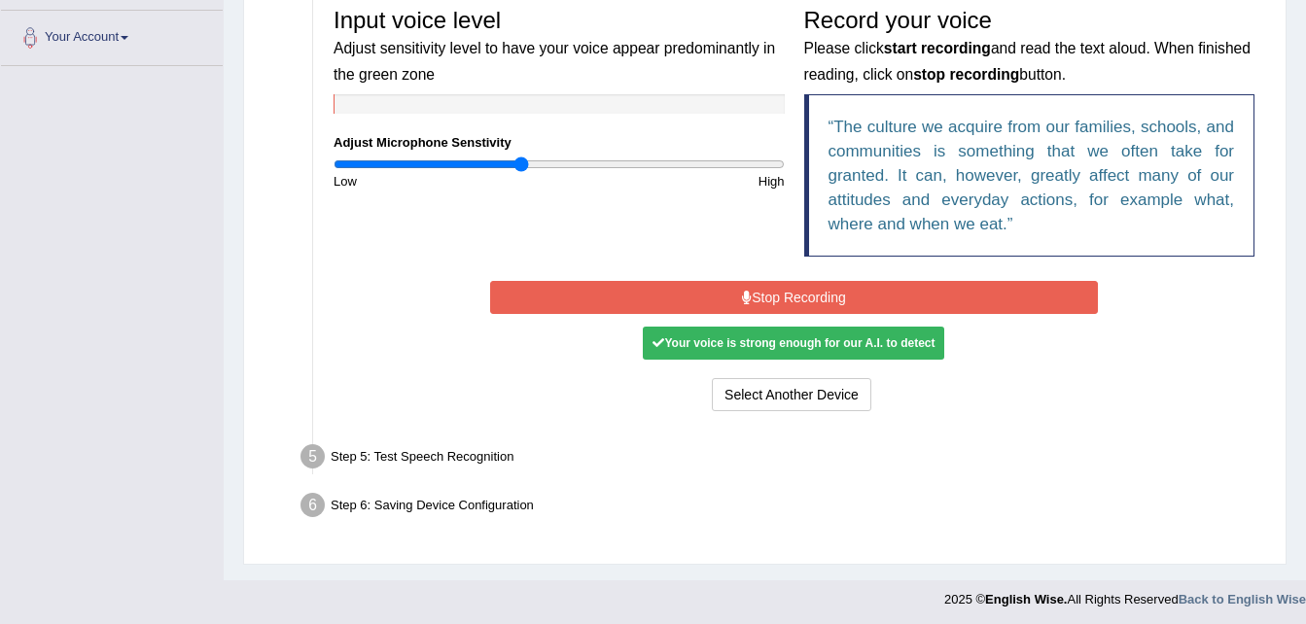
click at [778, 291] on button "Stop Recording" at bounding box center [794, 297] width 608 height 33
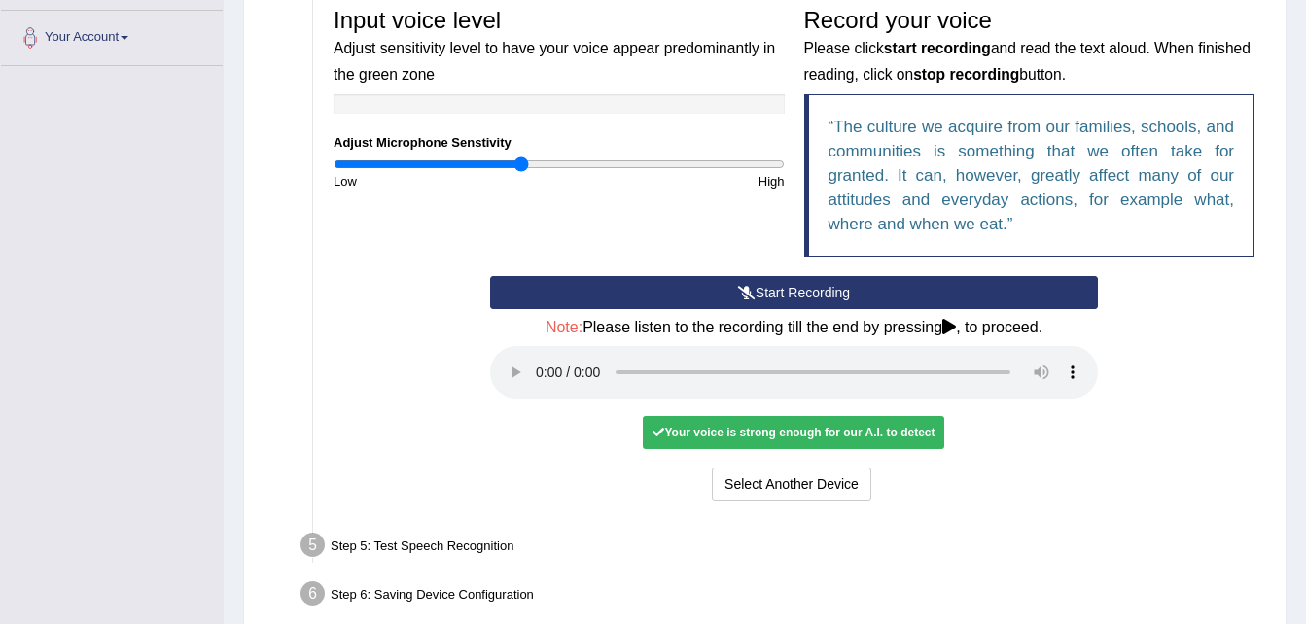
click at [777, 424] on div "Your voice is strong enough for our A.I. to detect" at bounding box center [793, 432] width 301 height 33
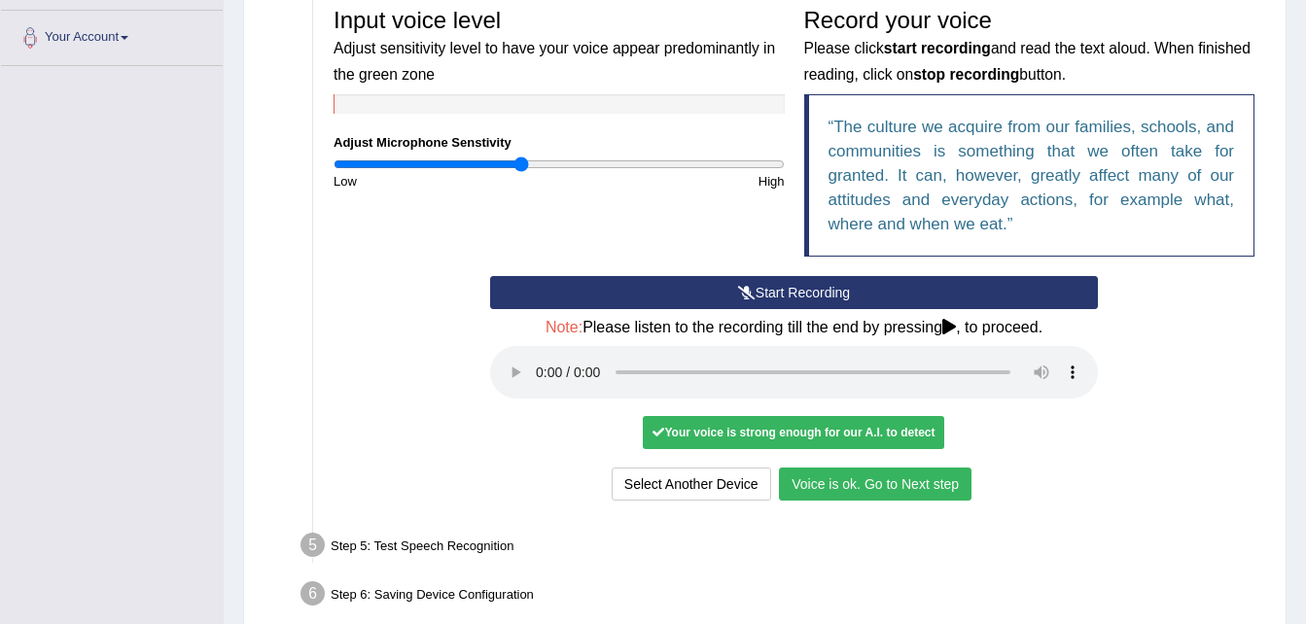
click at [842, 480] on button "Voice is ok. Go to Next step" at bounding box center [875, 484] width 192 height 33
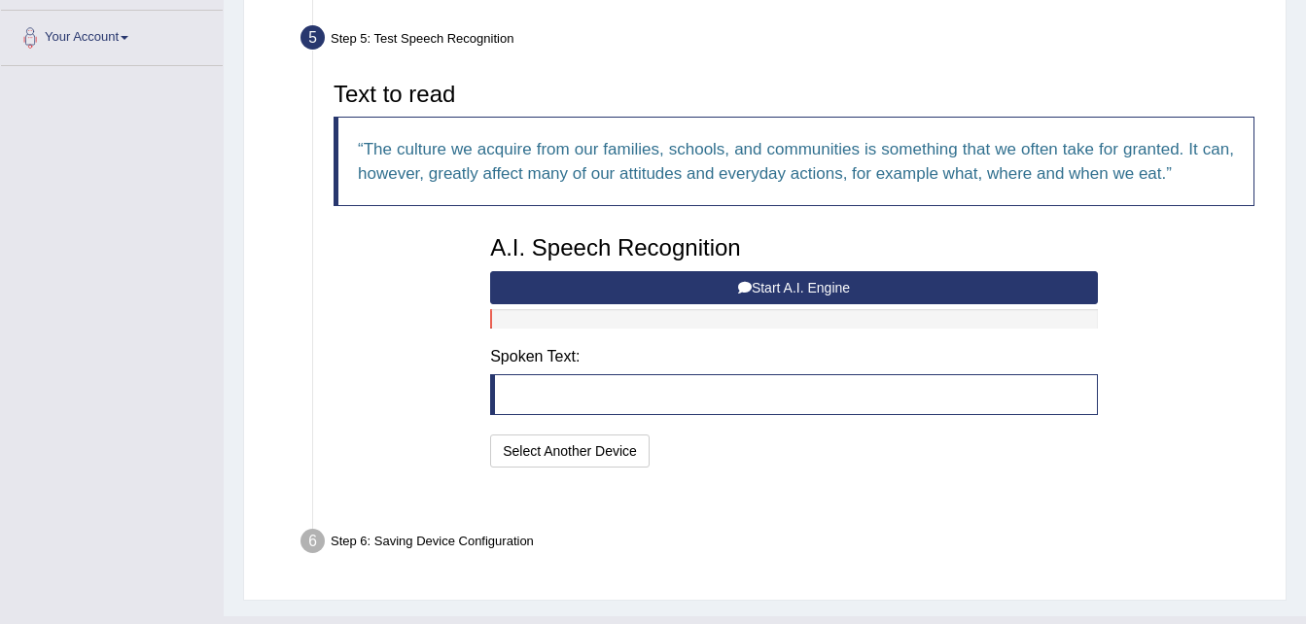
scroll to position [411, 0]
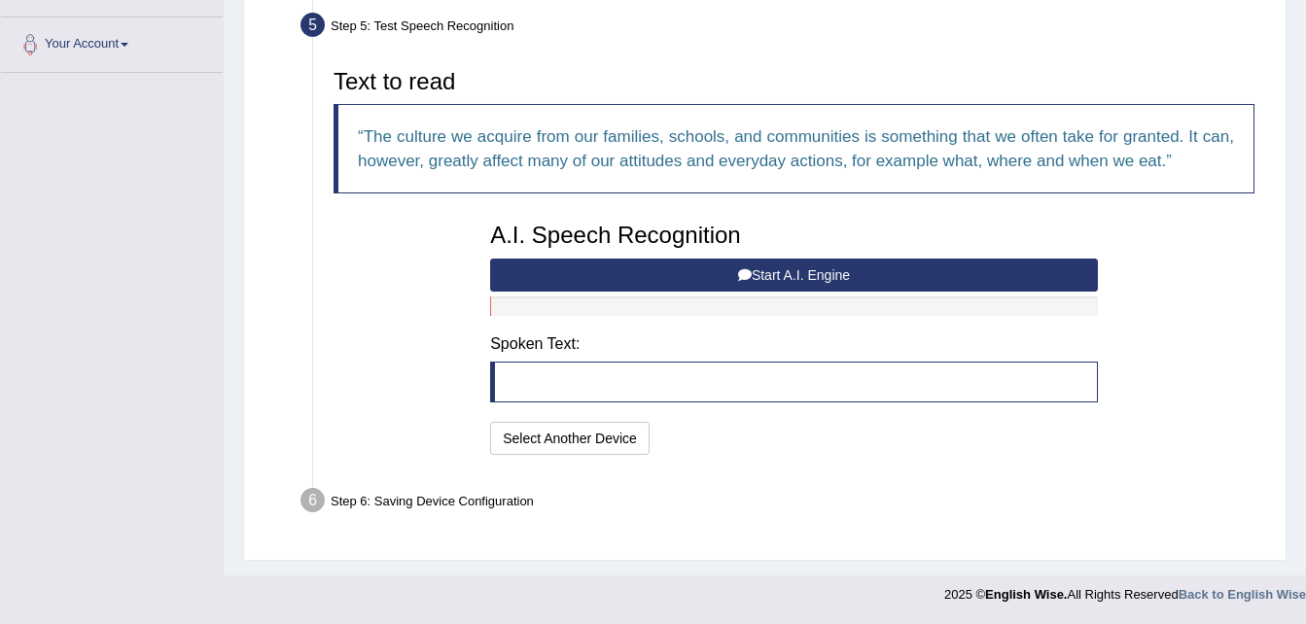
click at [731, 283] on button "Start A.I. Engine" at bounding box center [794, 275] width 608 height 33
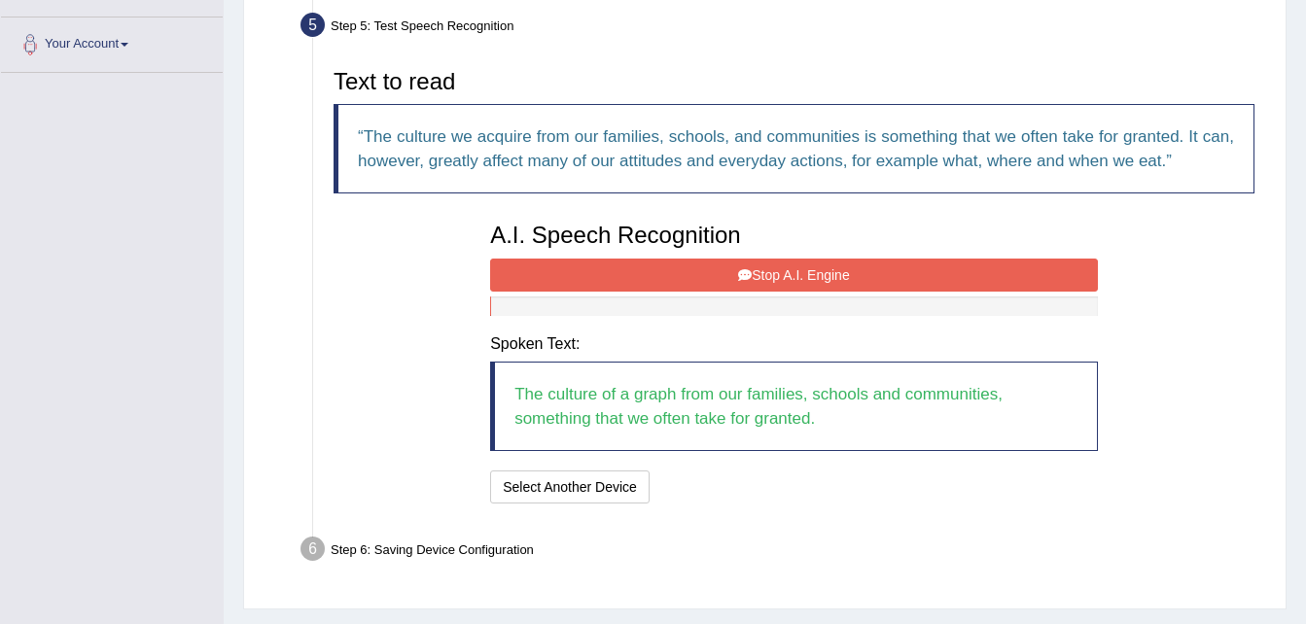
click at [811, 277] on button "Stop A.I. Engine" at bounding box center [794, 275] width 608 height 33
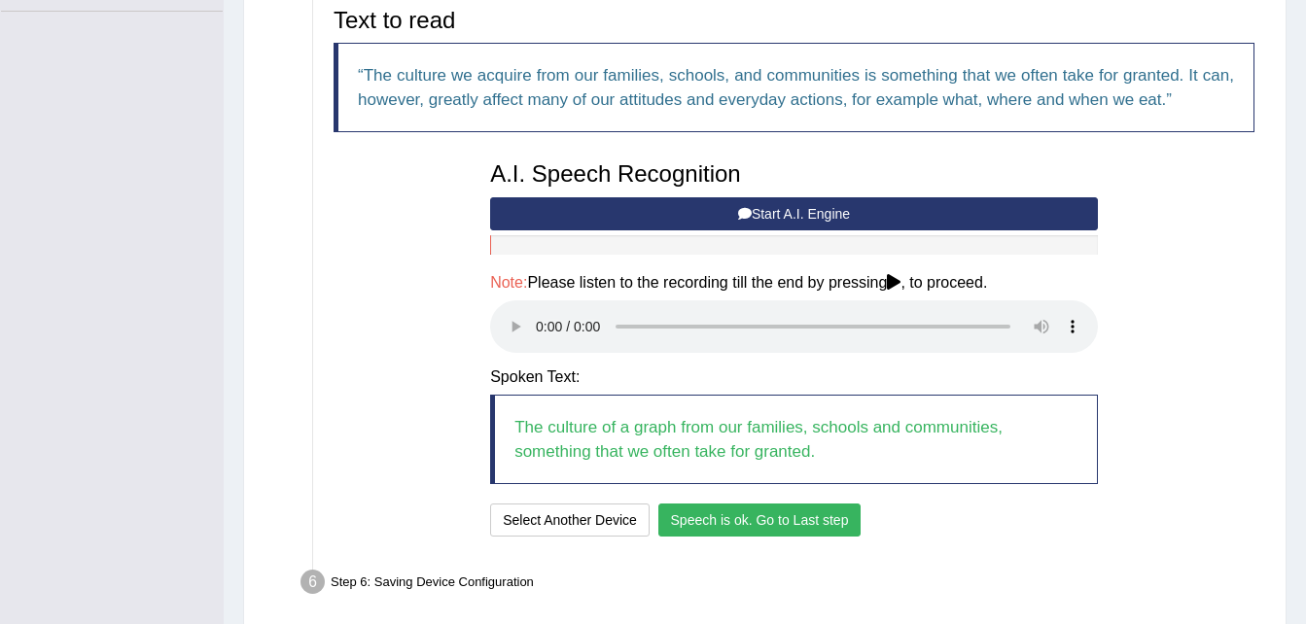
scroll to position [489, 0]
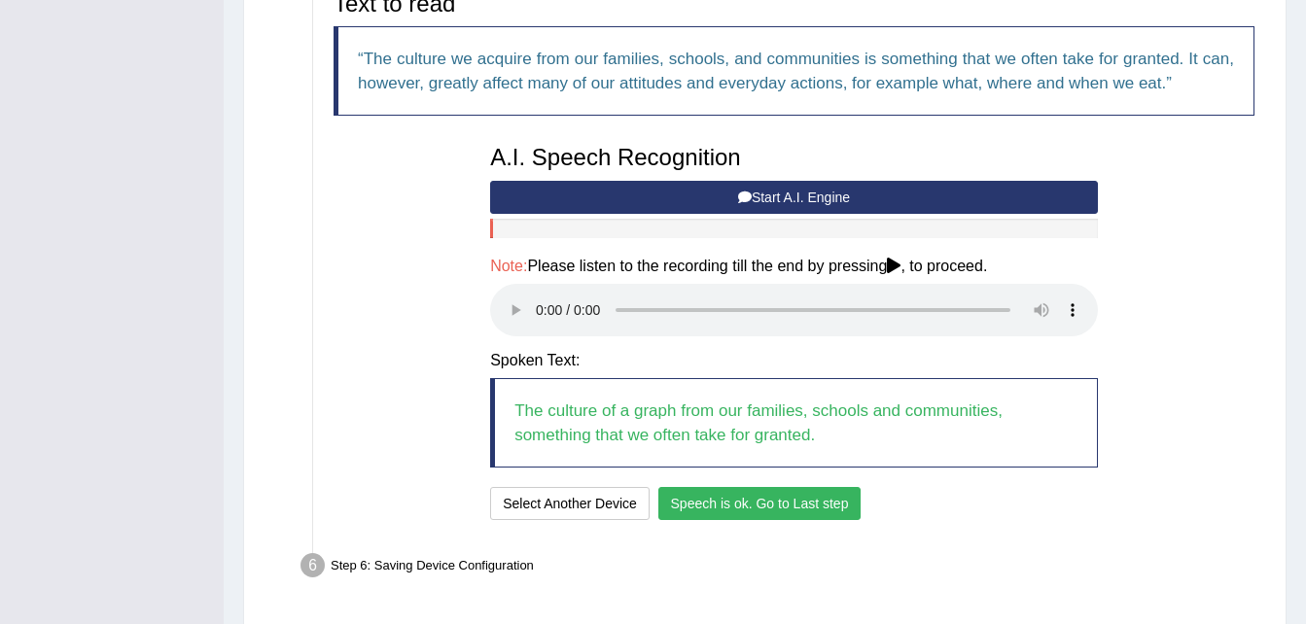
click at [829, 499] on button "Speech is ok. Go to Last step" at bounding box center [759, 503] width 203 height 33
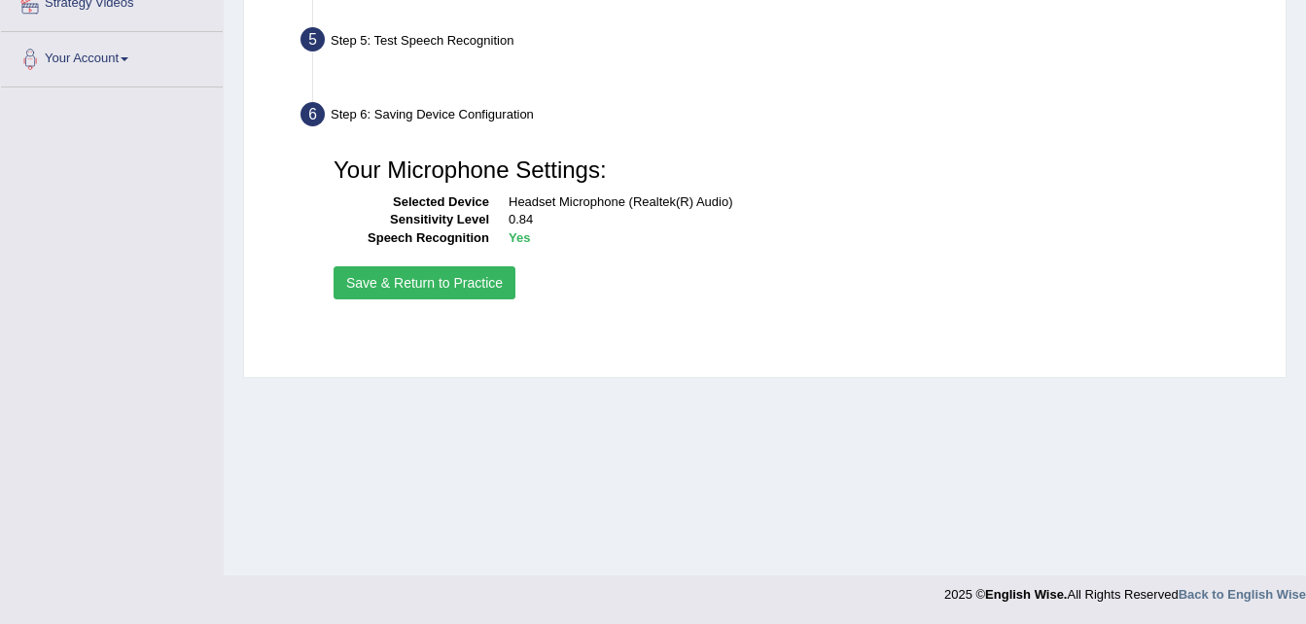
scroll to position [397, 0]
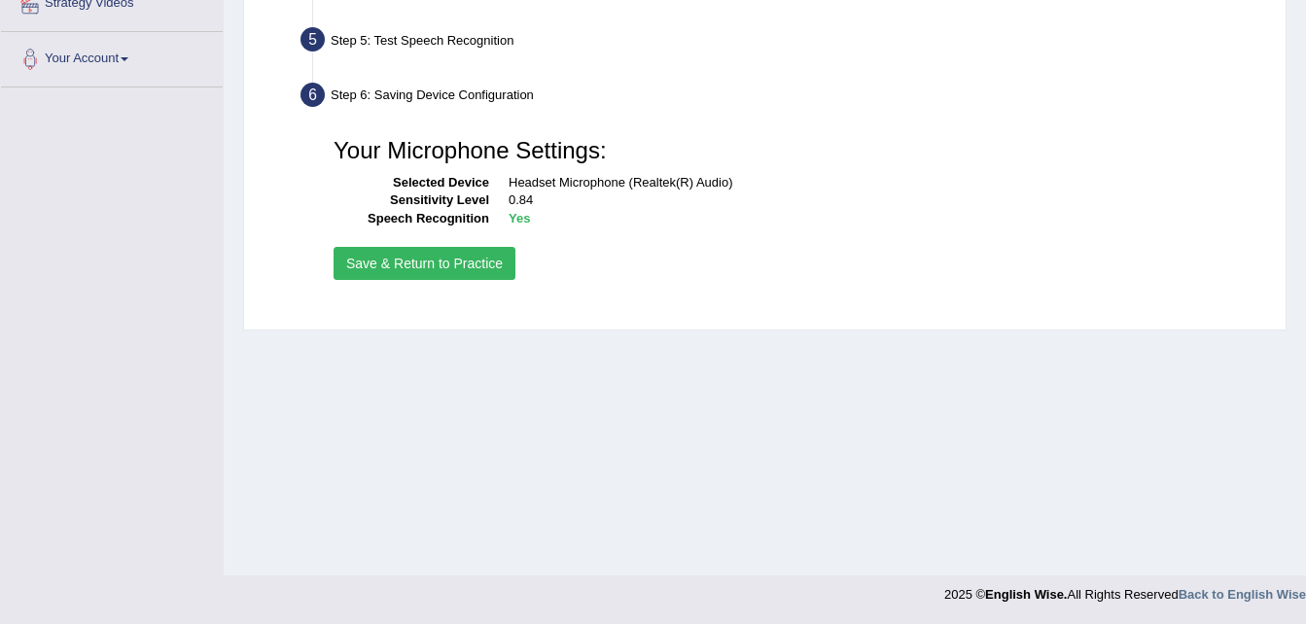
click at [395, 261] on button "Save & Return to Practice" at bounding box center [424, 263] width 182 height 33
